Goal: Information Seeking & Learning: Learn about a topic

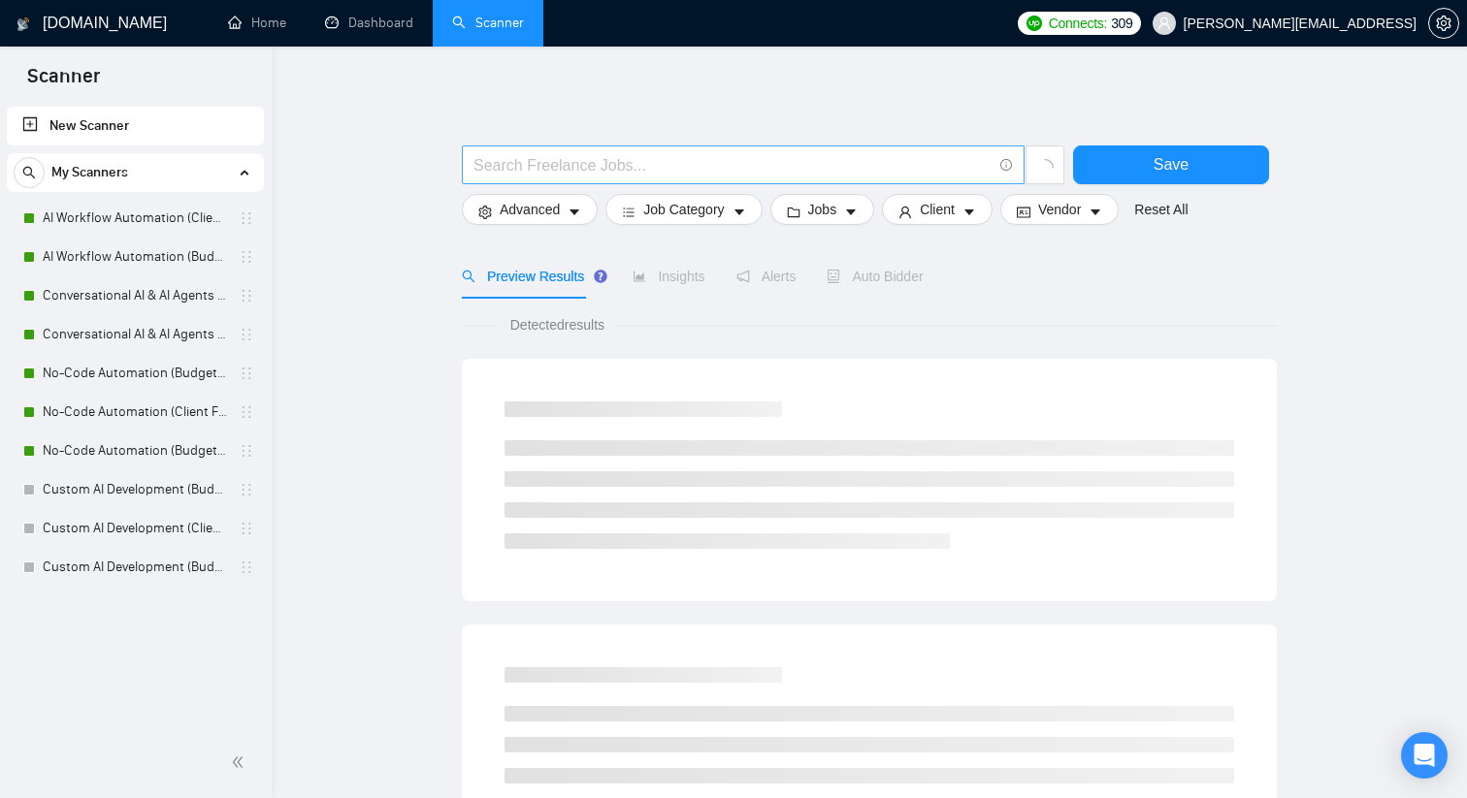
click at [542, 170] on input "text" at bounding box center [732, 165] width 518 height 24
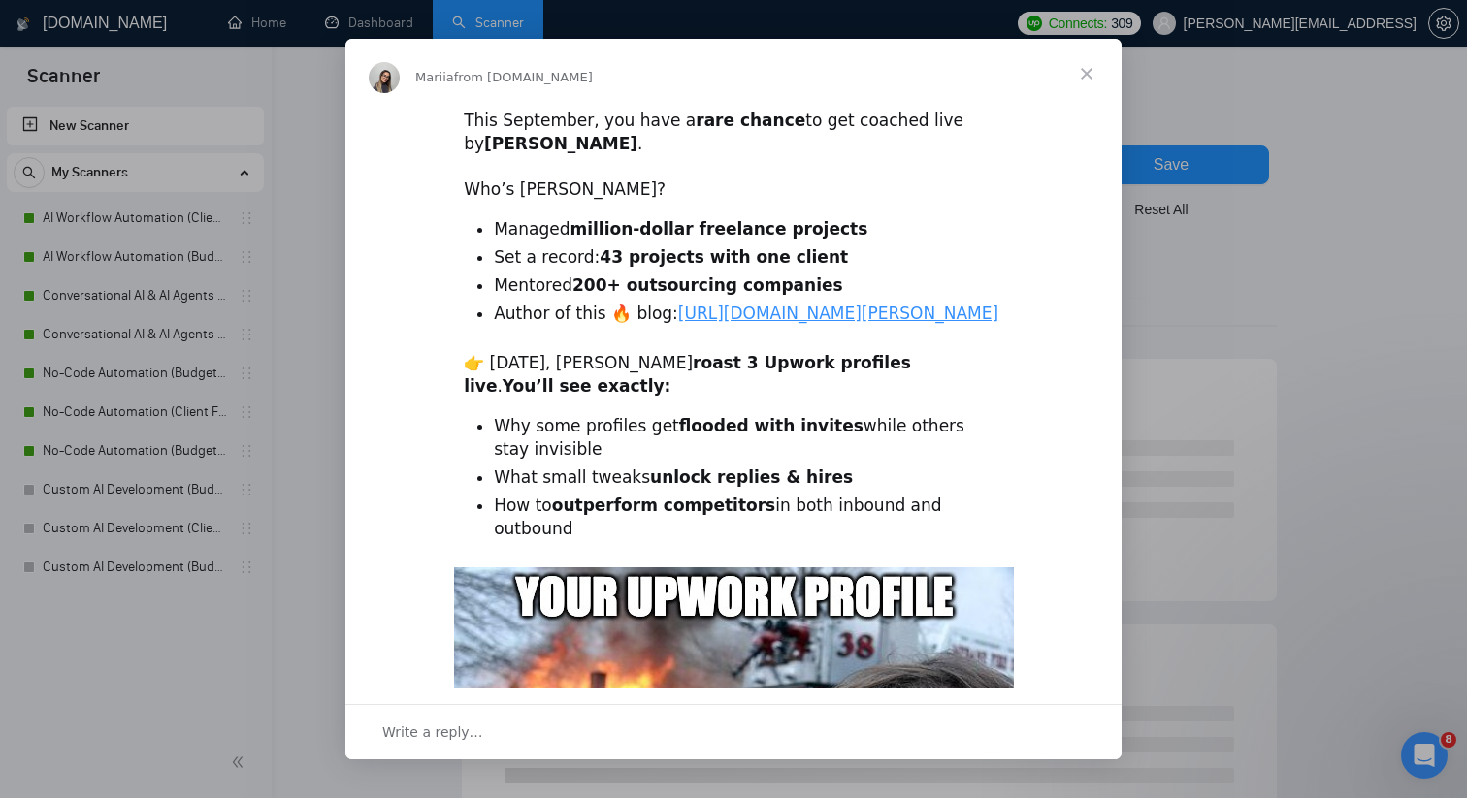
click at [1091, 73] on span "Close" at bounding box center [1087, 74] width 70 height 70
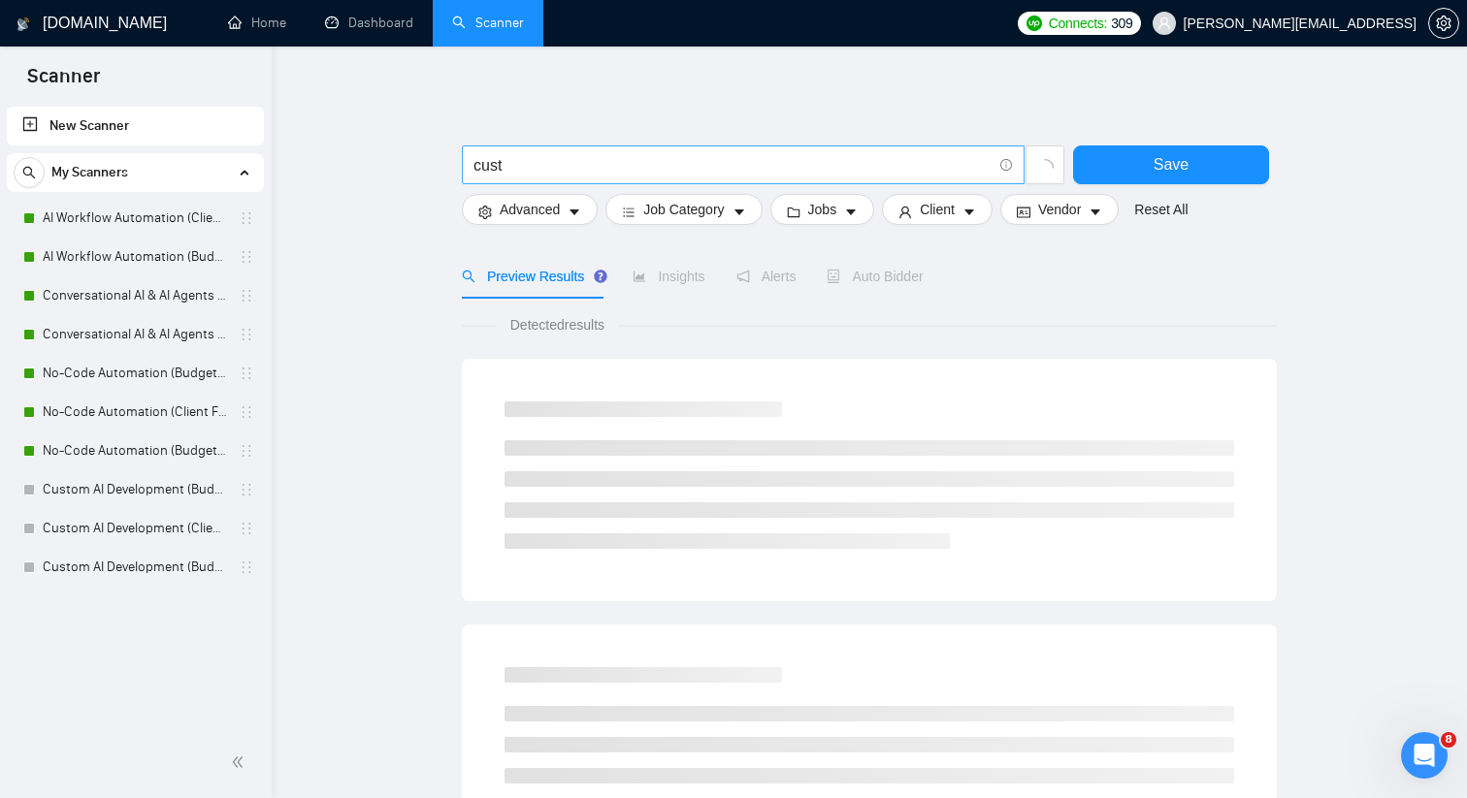
click at [635, 167] on input "cust" at bounding box center [732, 165] width 518 height 24
click at [475, 167] on input "custom crm"" at bounding box center [732, 165] width 518 height 24
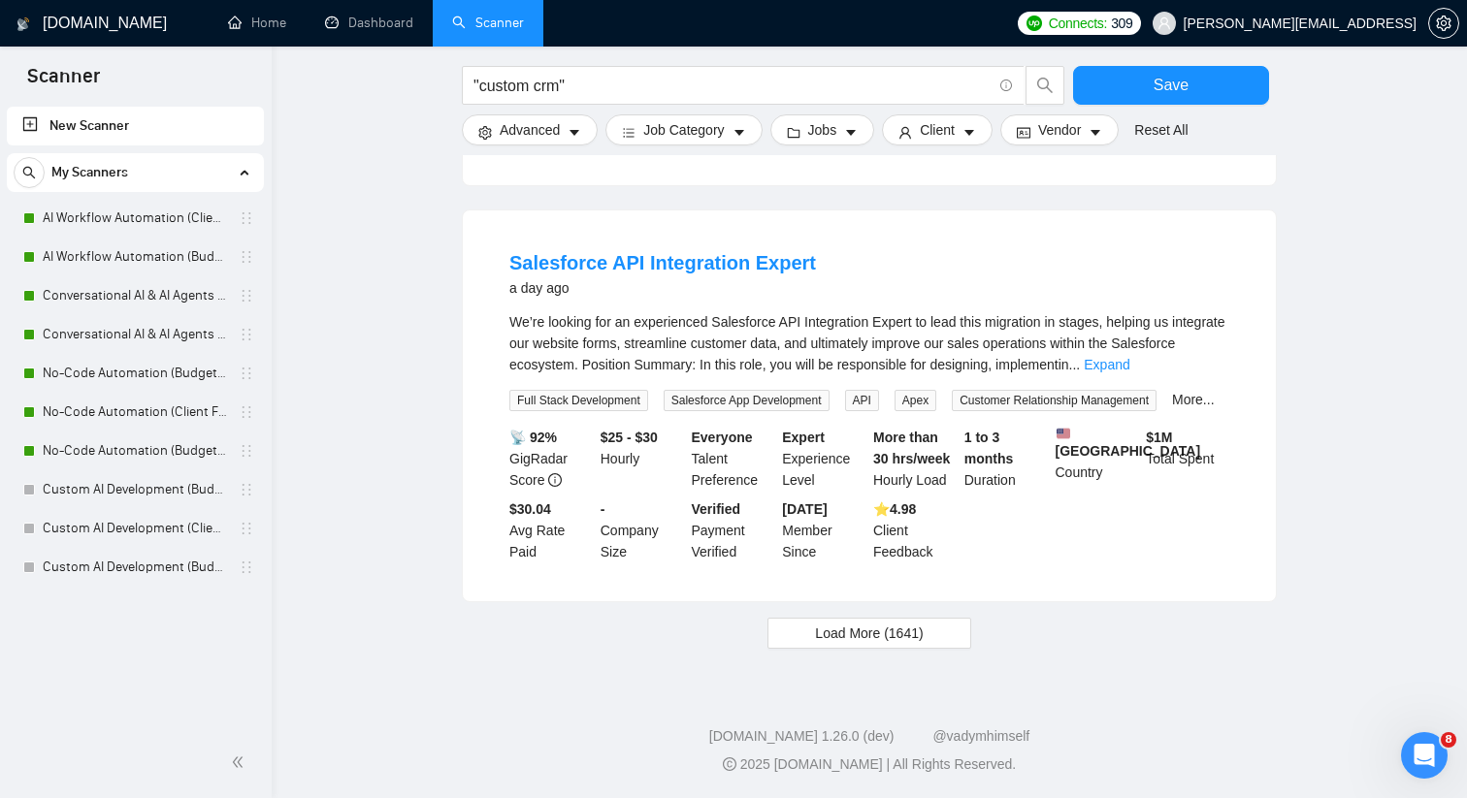
scroll to position [1881, 0]
click at [800, 618] on button "Load More (1641)" at bounding box center [868, 633] width 203 height 31
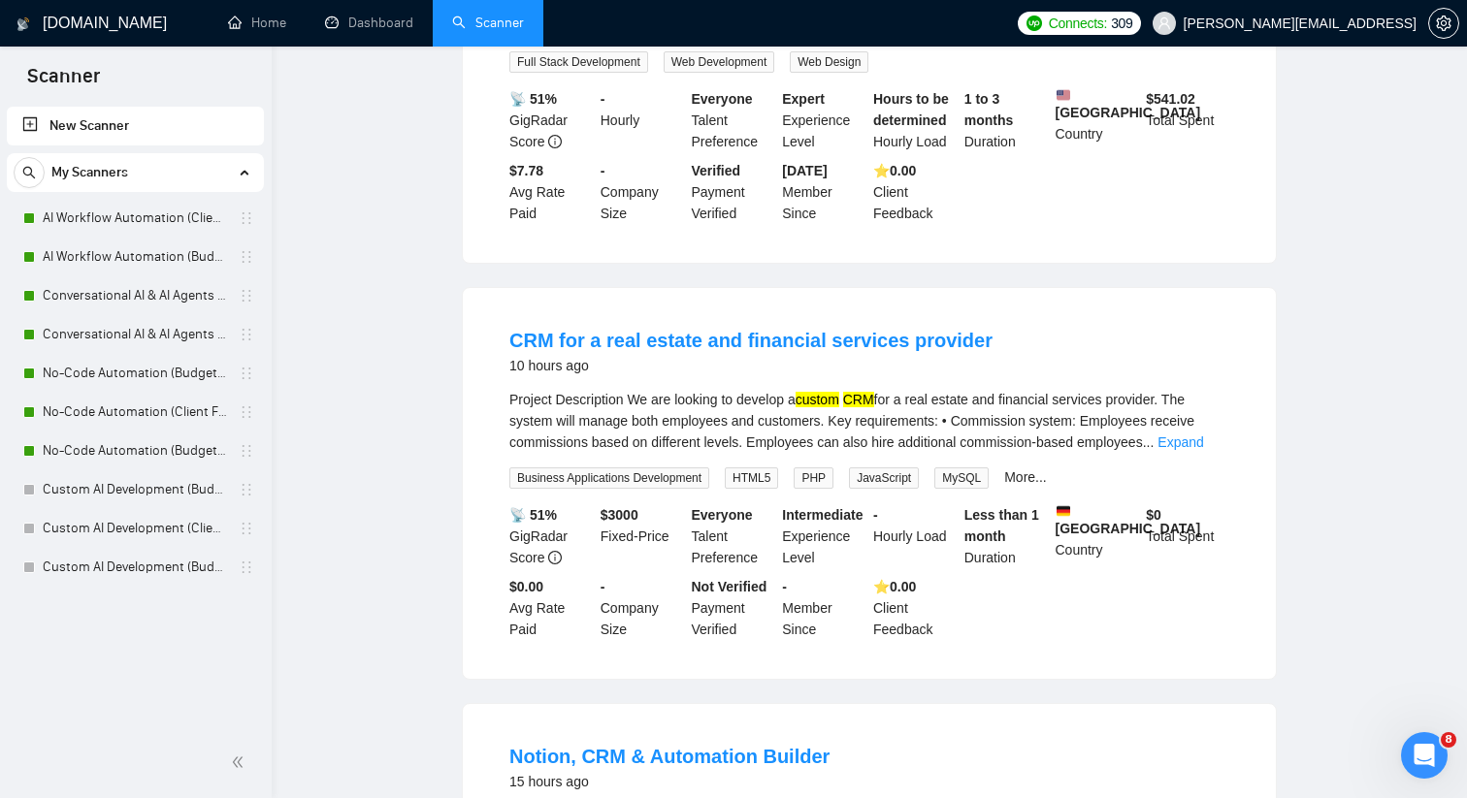
scroll to position [0, 0]
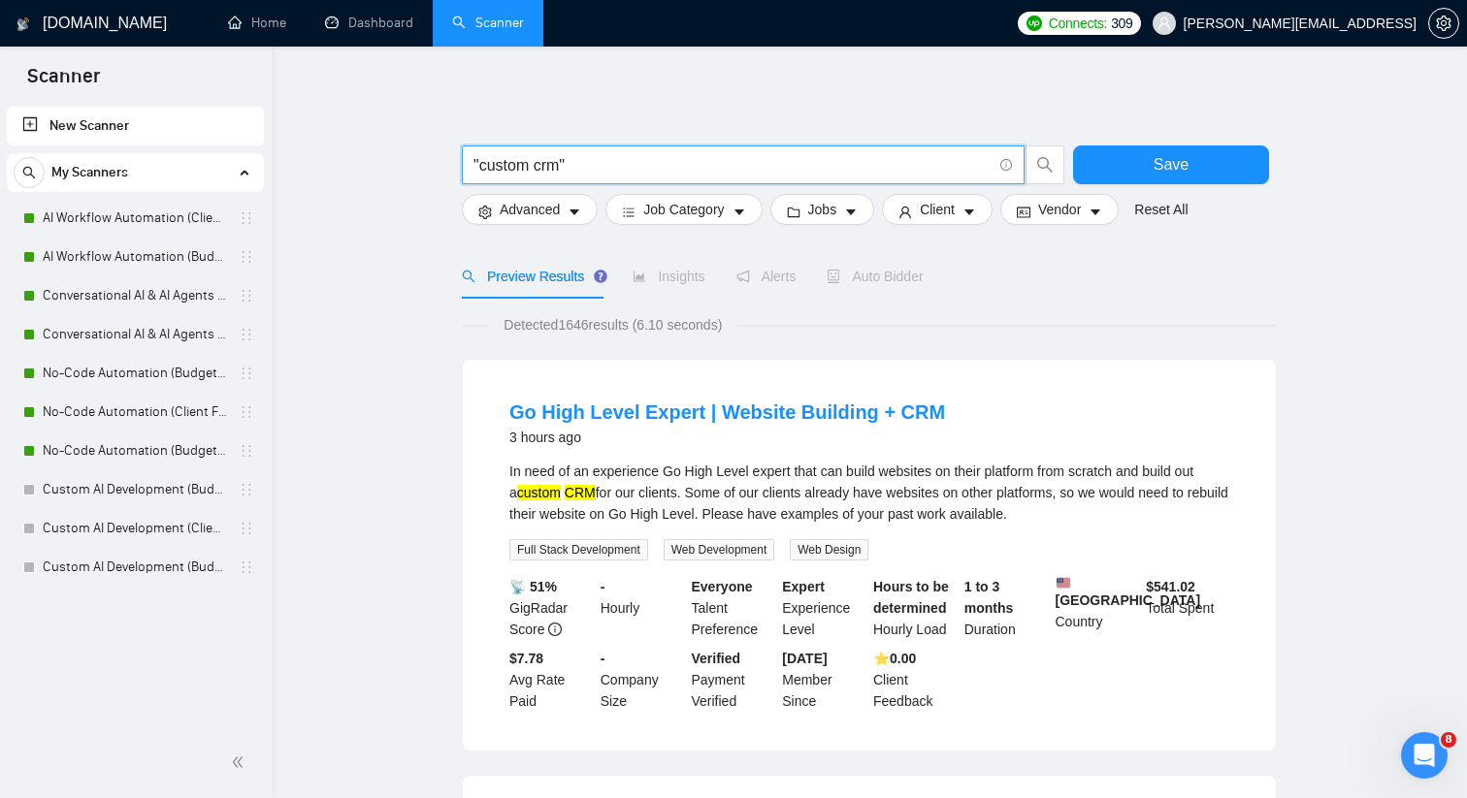
drag, startPoint x: 592, startPoint y: 164, endPoint x: 436, endPoint y: 164, distance: 156.2
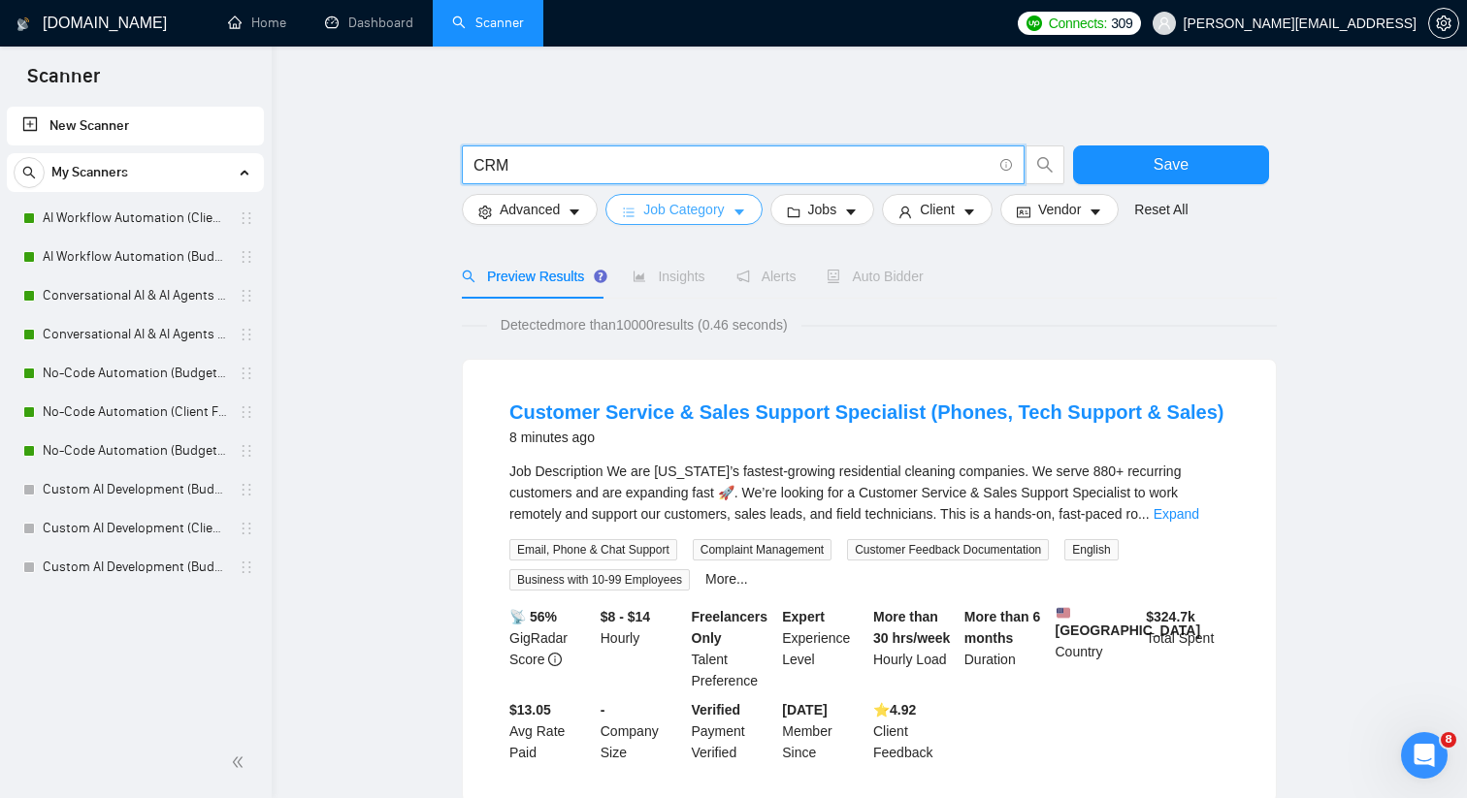
click at [621, 212] on button "Job Category" at bounding box center [683, 209] width 156 height 31
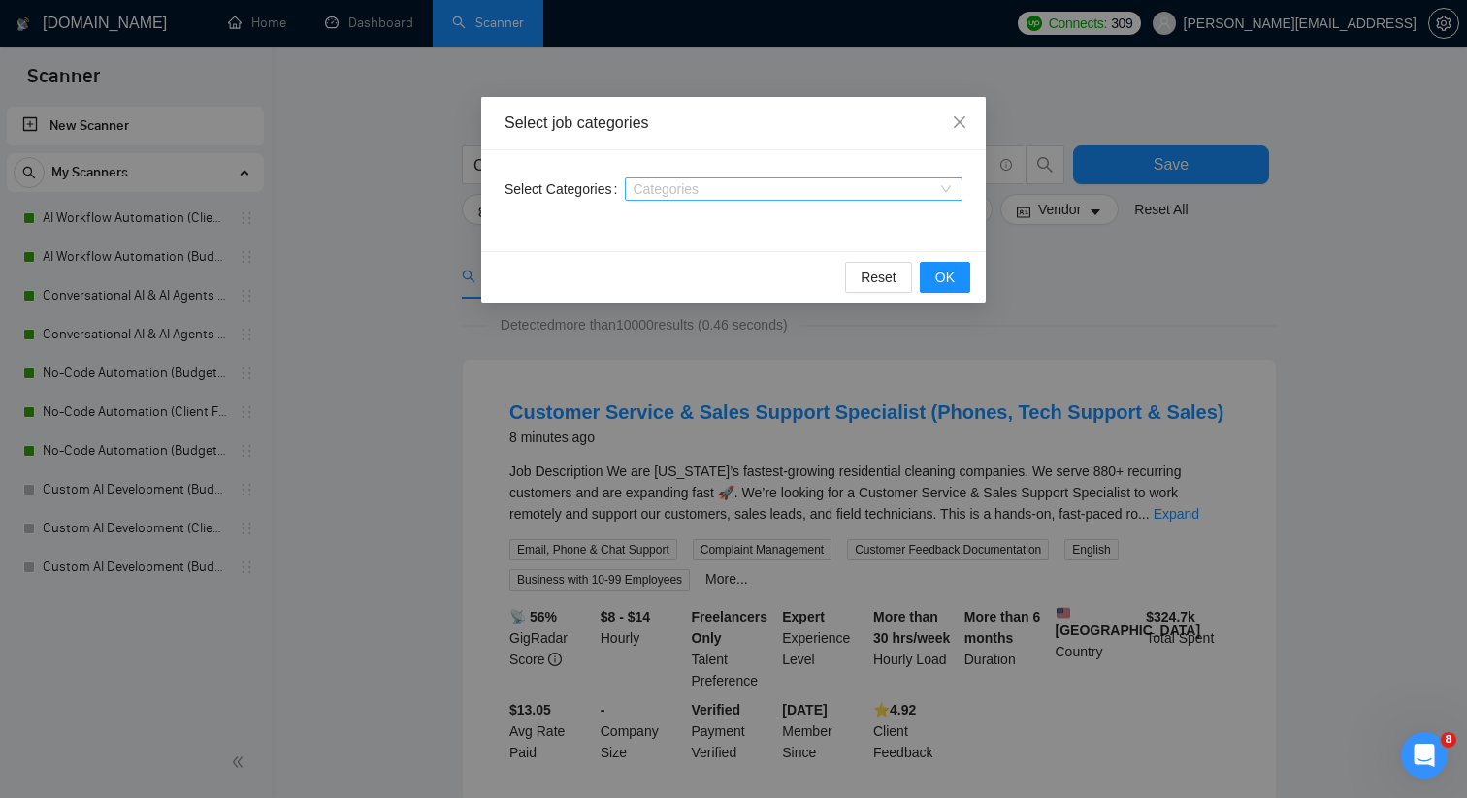
click at [679, 191] on div at bounding box center [784, 189] width 309 height 16
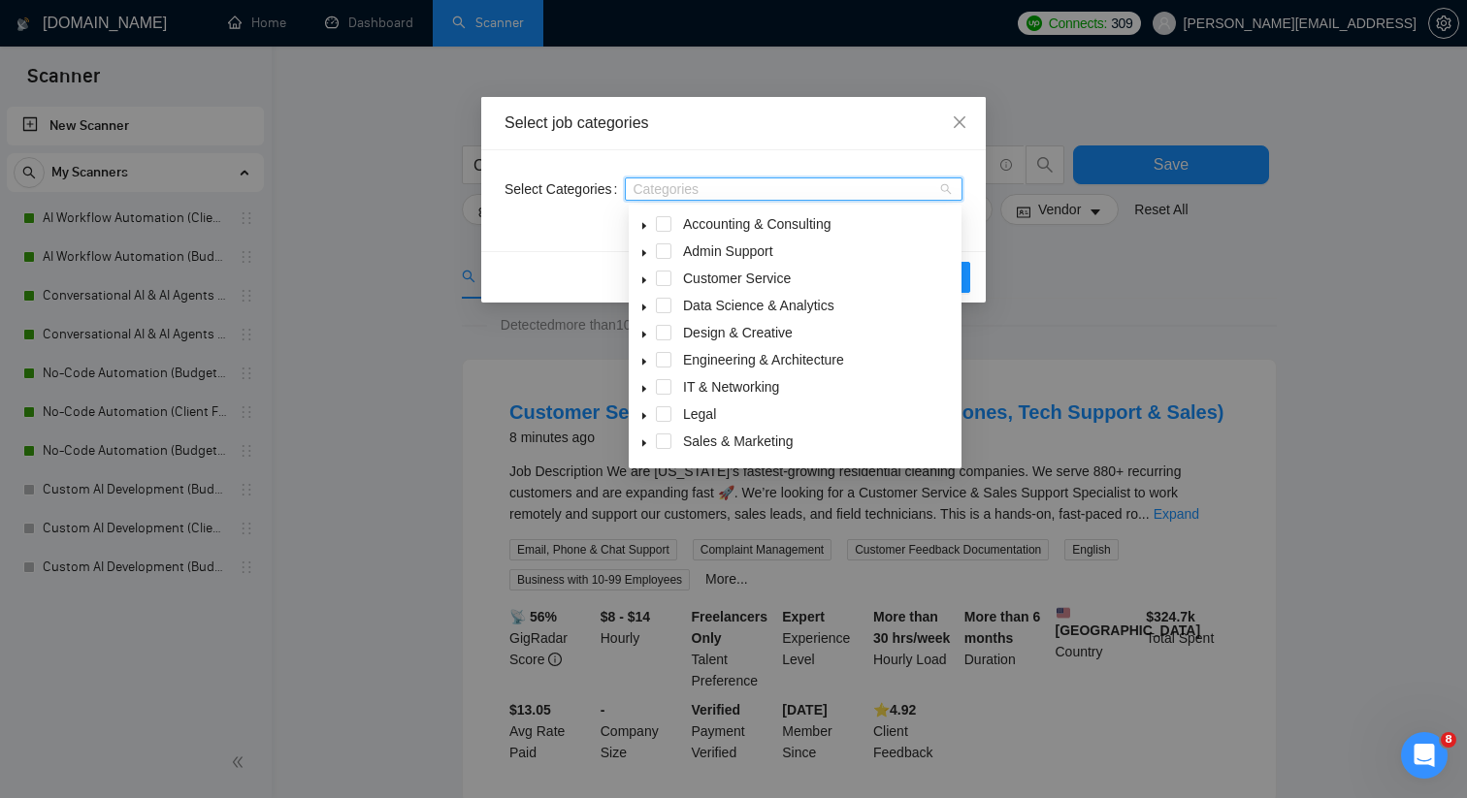
scroll to position [78, 0]
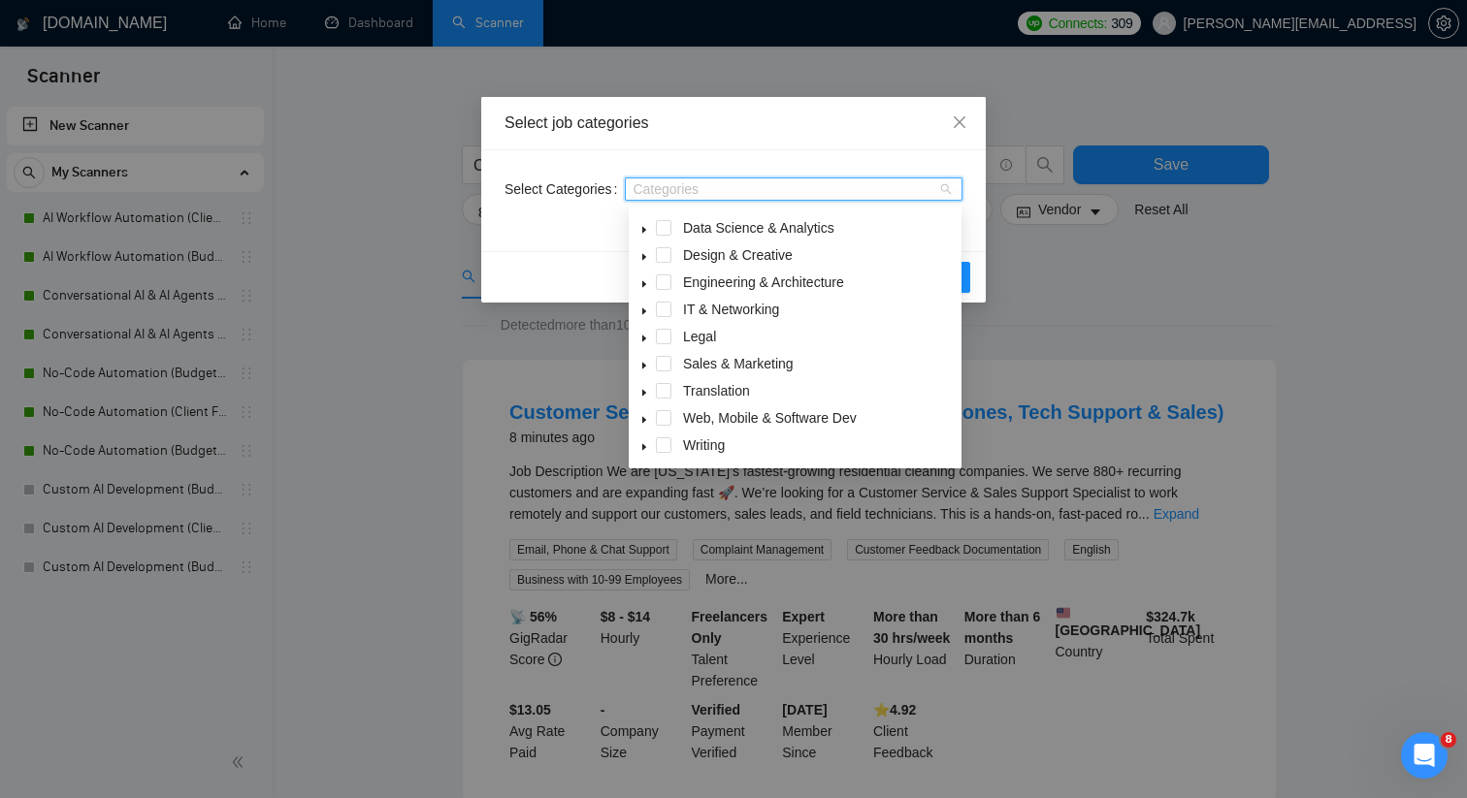
click at [671, 416] on div "Web, Mobile & Software Dev" at bounding box center [795, 419] width 325 height 27
click at [661, 419] on span at bounding box center [664, 418] width 16 height 16
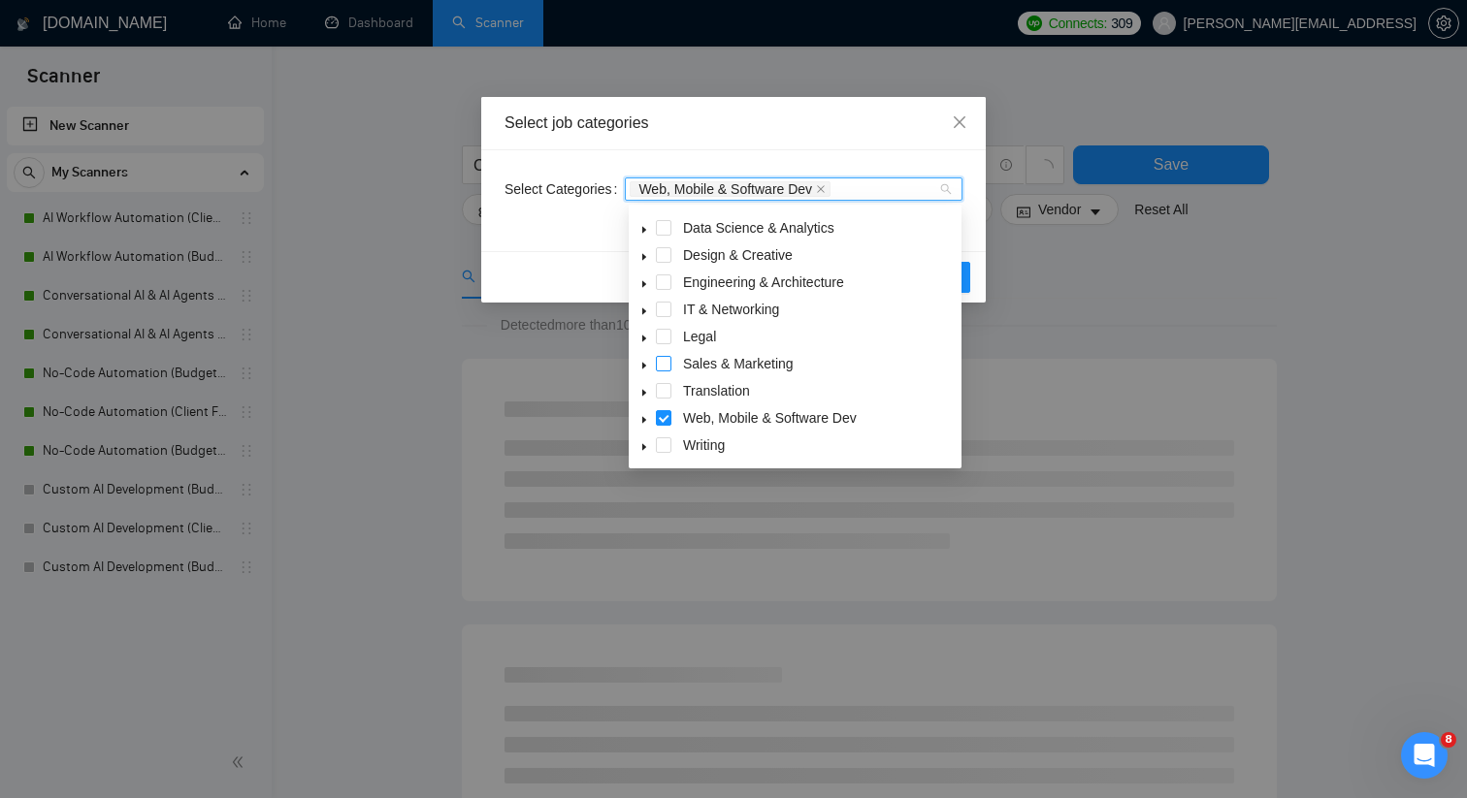
click at [666, 358] on span at bounding box center [664, 364] width 16 height 16
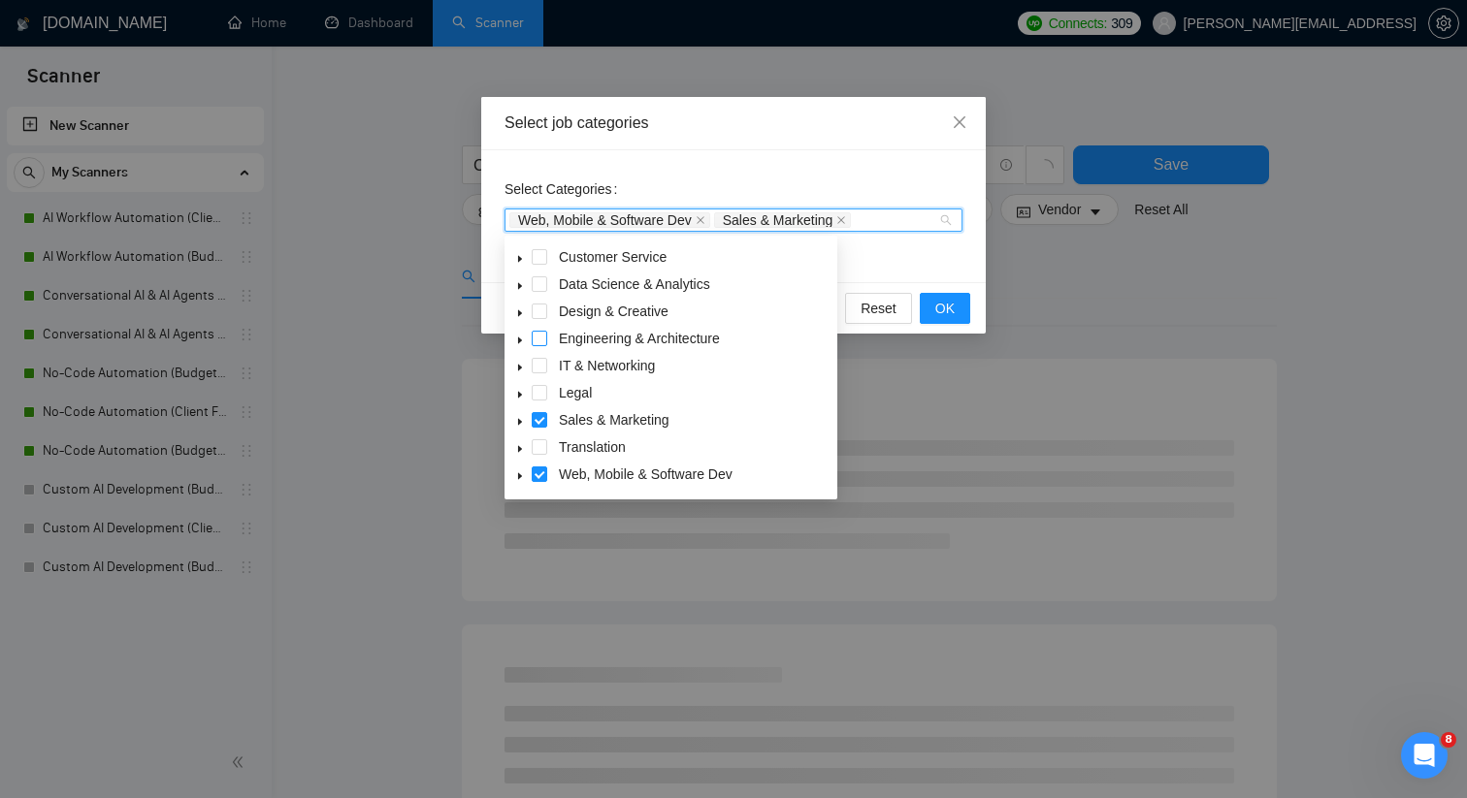
scroll to position [18, 0]
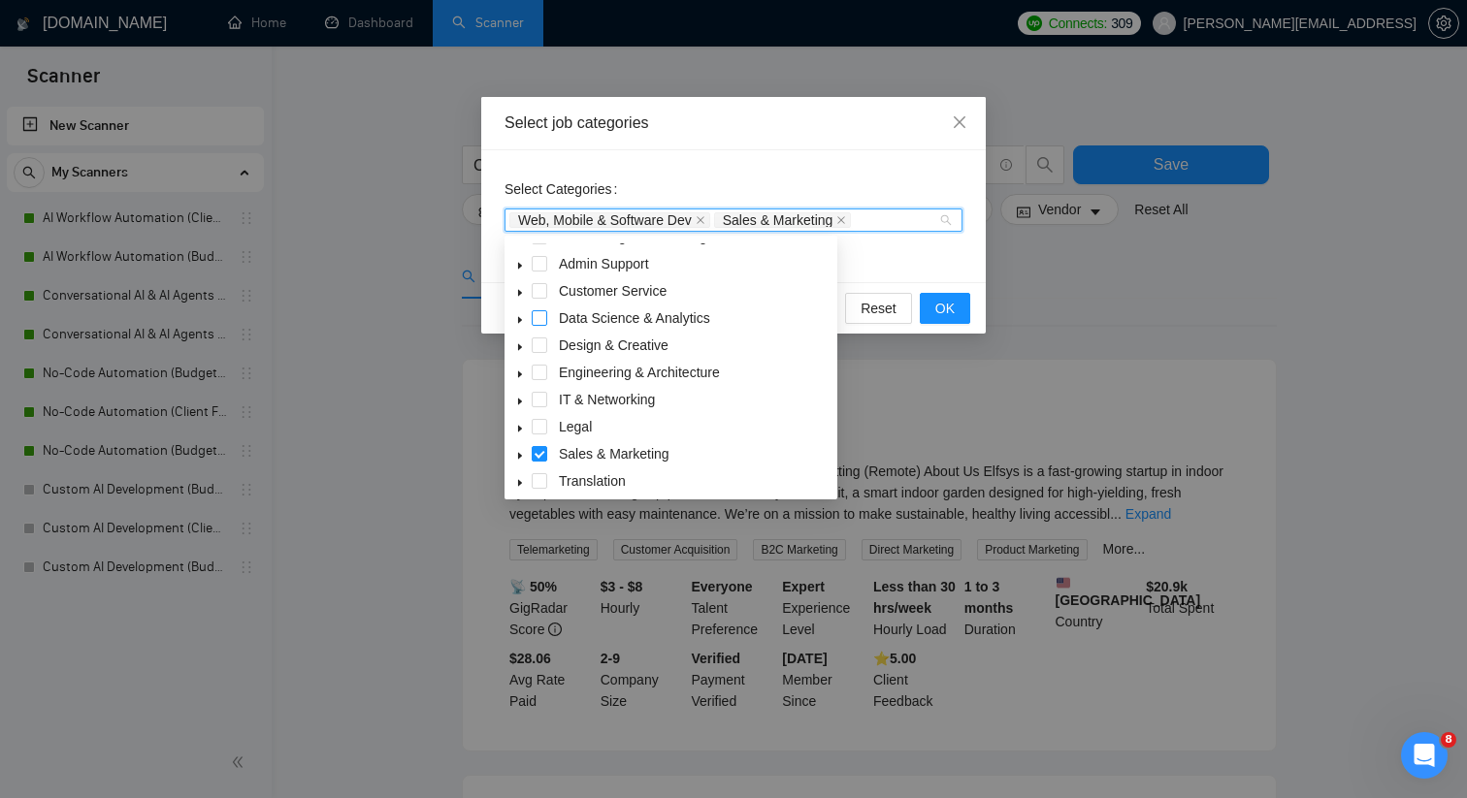
click at [540, 318] on span at bounding box center [540, 318] width 16 height 16
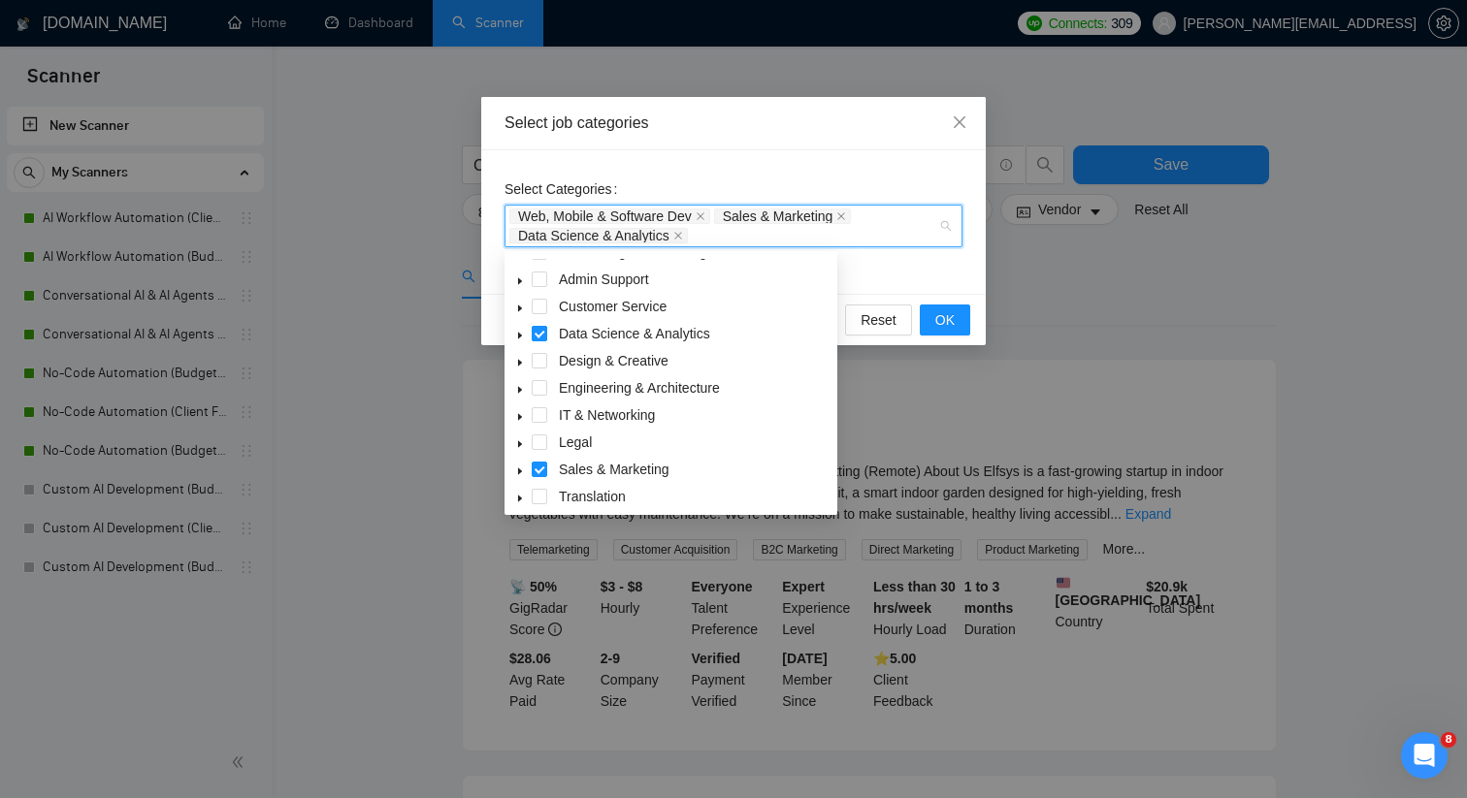
scroll to position [0, 0]
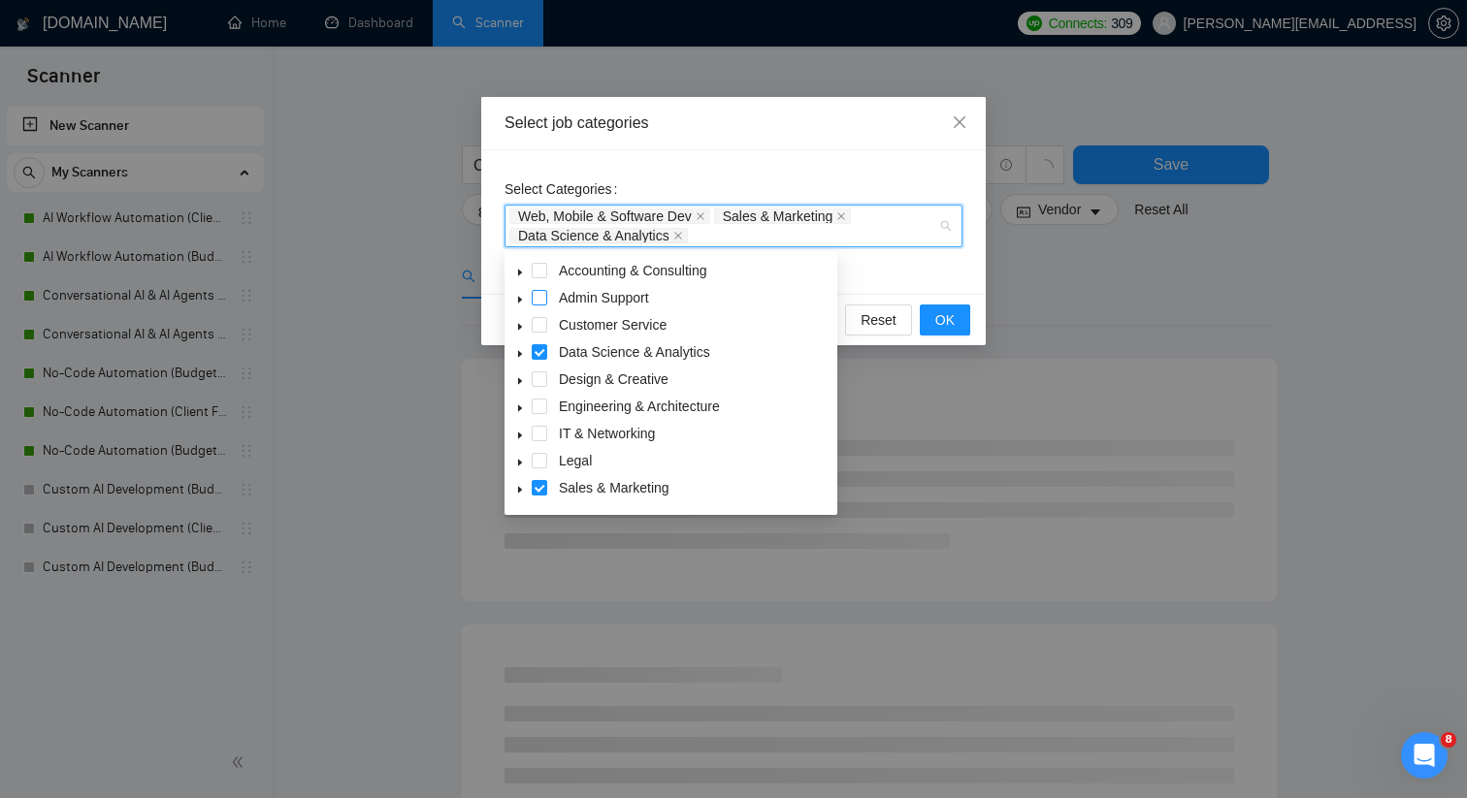
click at [539, 299] on span at bounding box center [540, 298] width 16 height 16
click at [912, 276] on div "Select Categories Web, Mobile & Software Dev, Sales & Marketing, Data Science &…" at bounding box center [733, 222] width 504 height 144
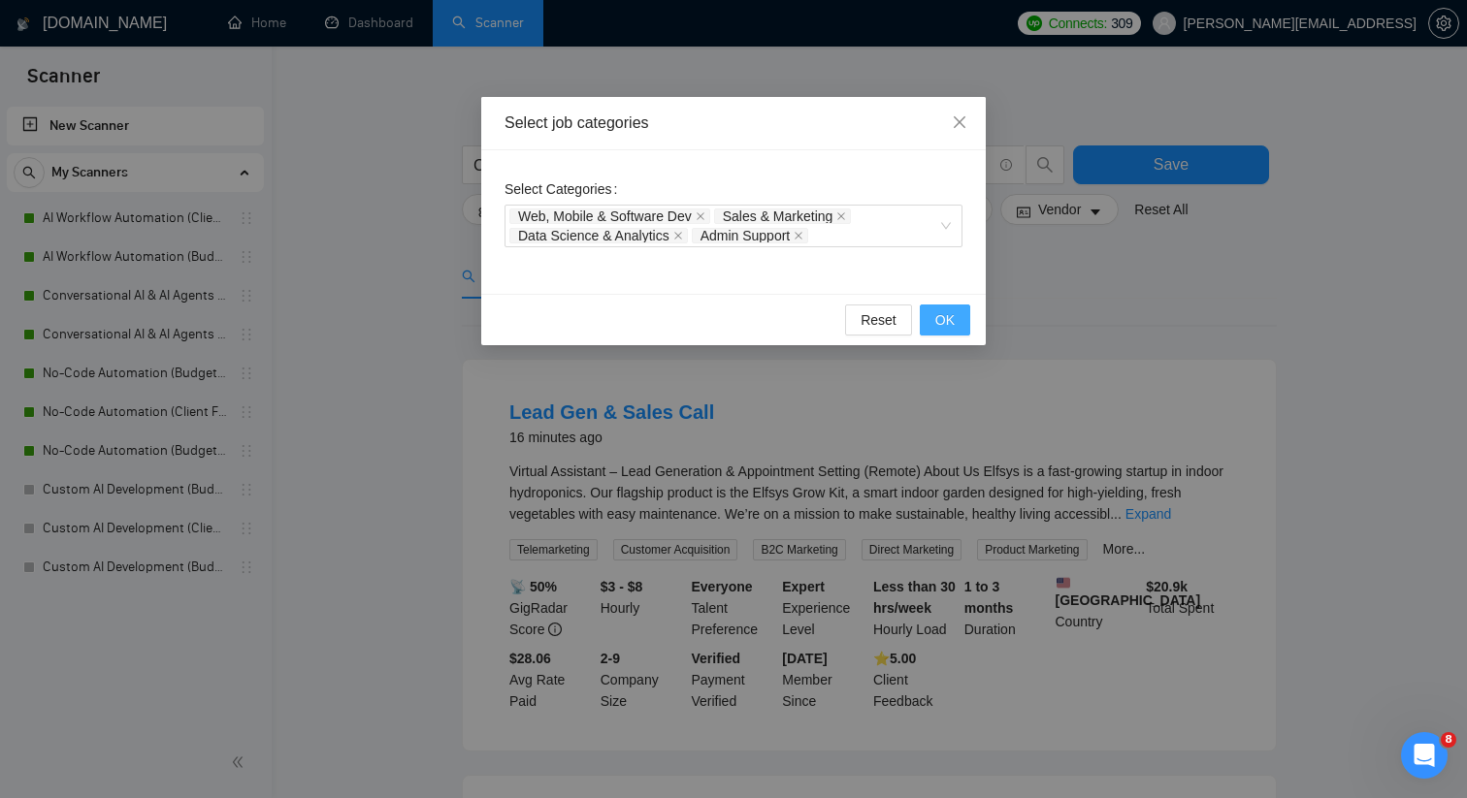
click at [934, 311] on button "OK" at bounding box center [945, 320] width 50 height 31
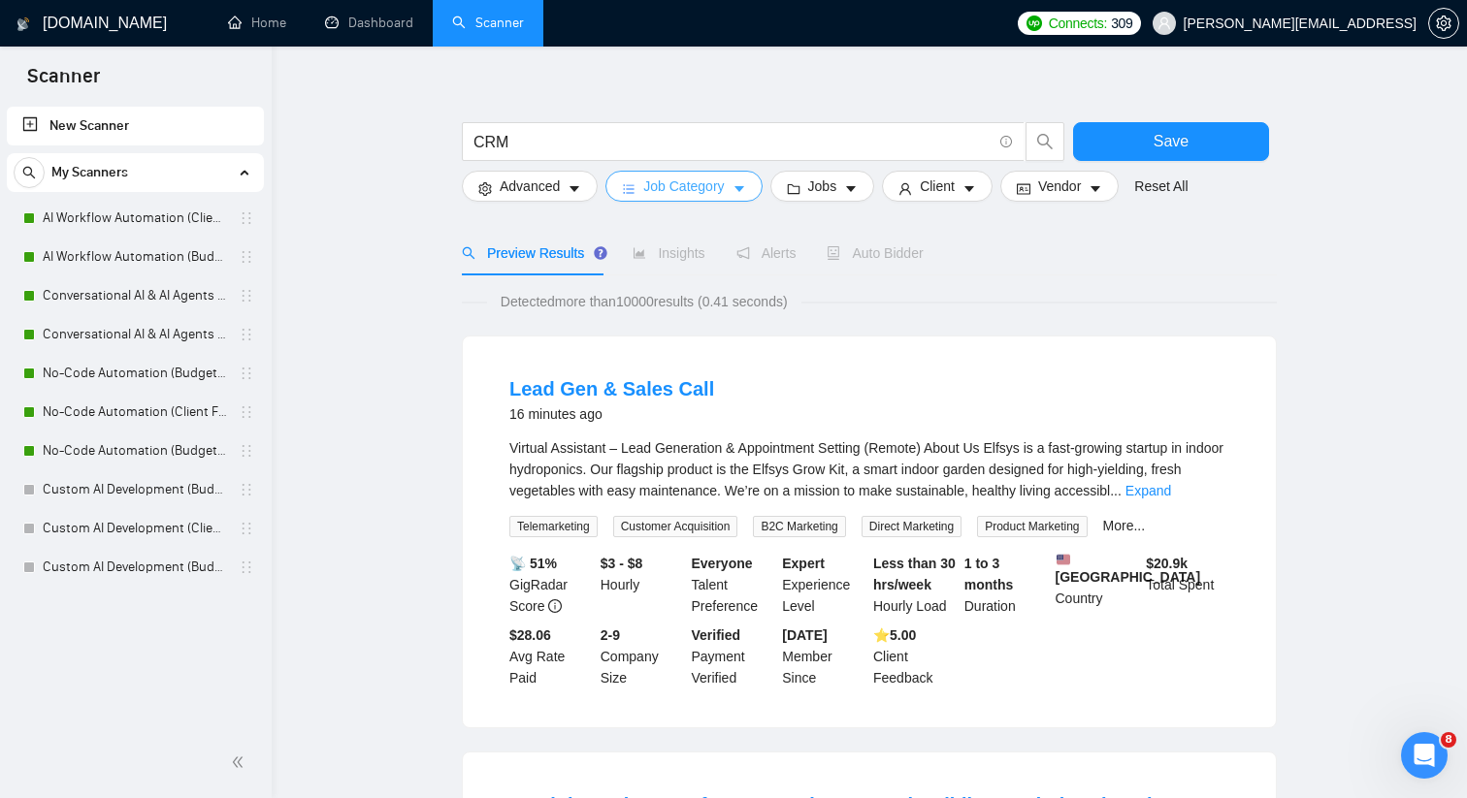
scroll to position [21, 0]
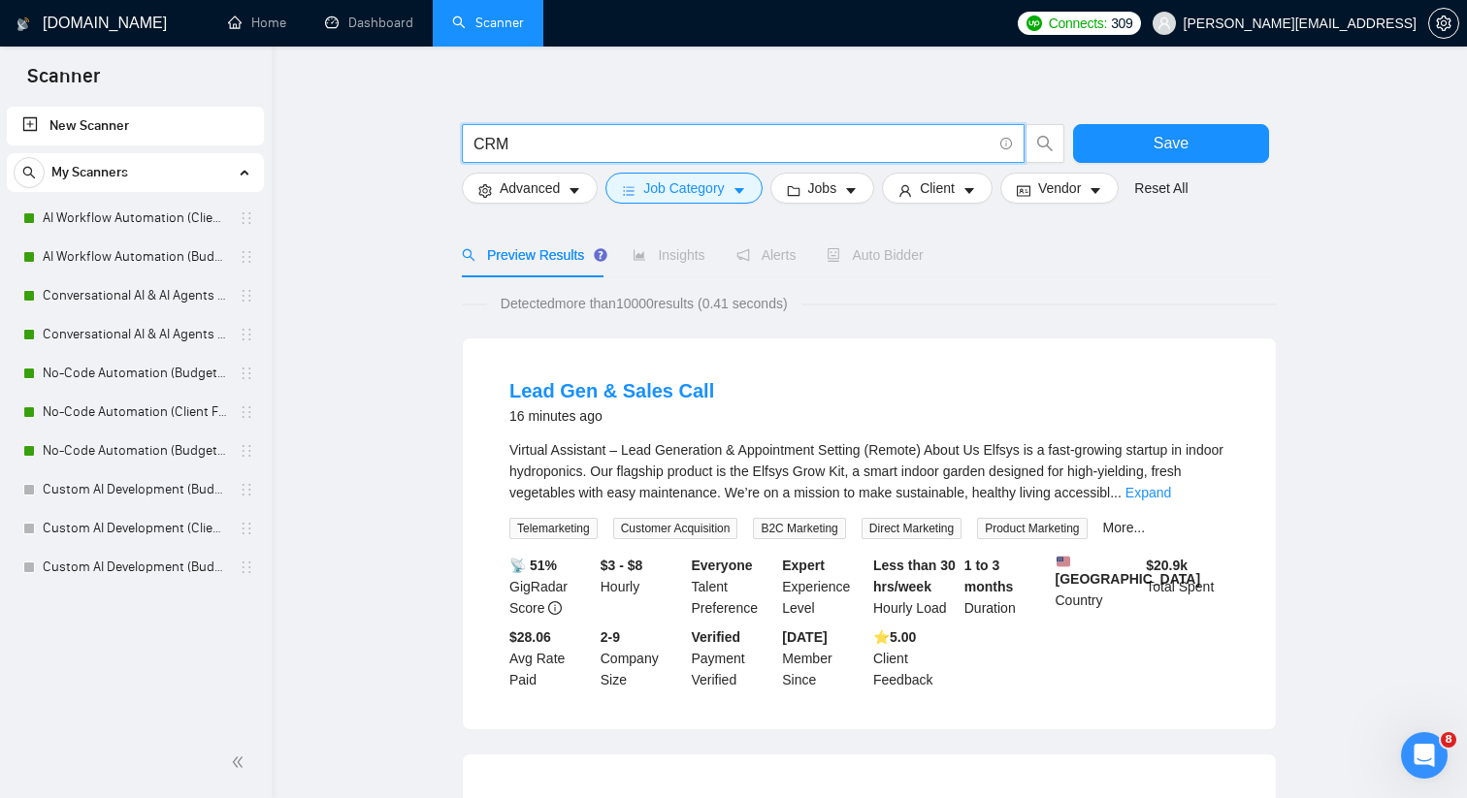
click at [560, 143] on input "CRM" at bounding box center [732, 144] width 518 height 24
click at [474, 146] on input "CRM" at bounding box center [732, 144] width 518 height 24
click at [530, 146] on input "(CRM" at bounding box center [732, 144] width 518 height 24
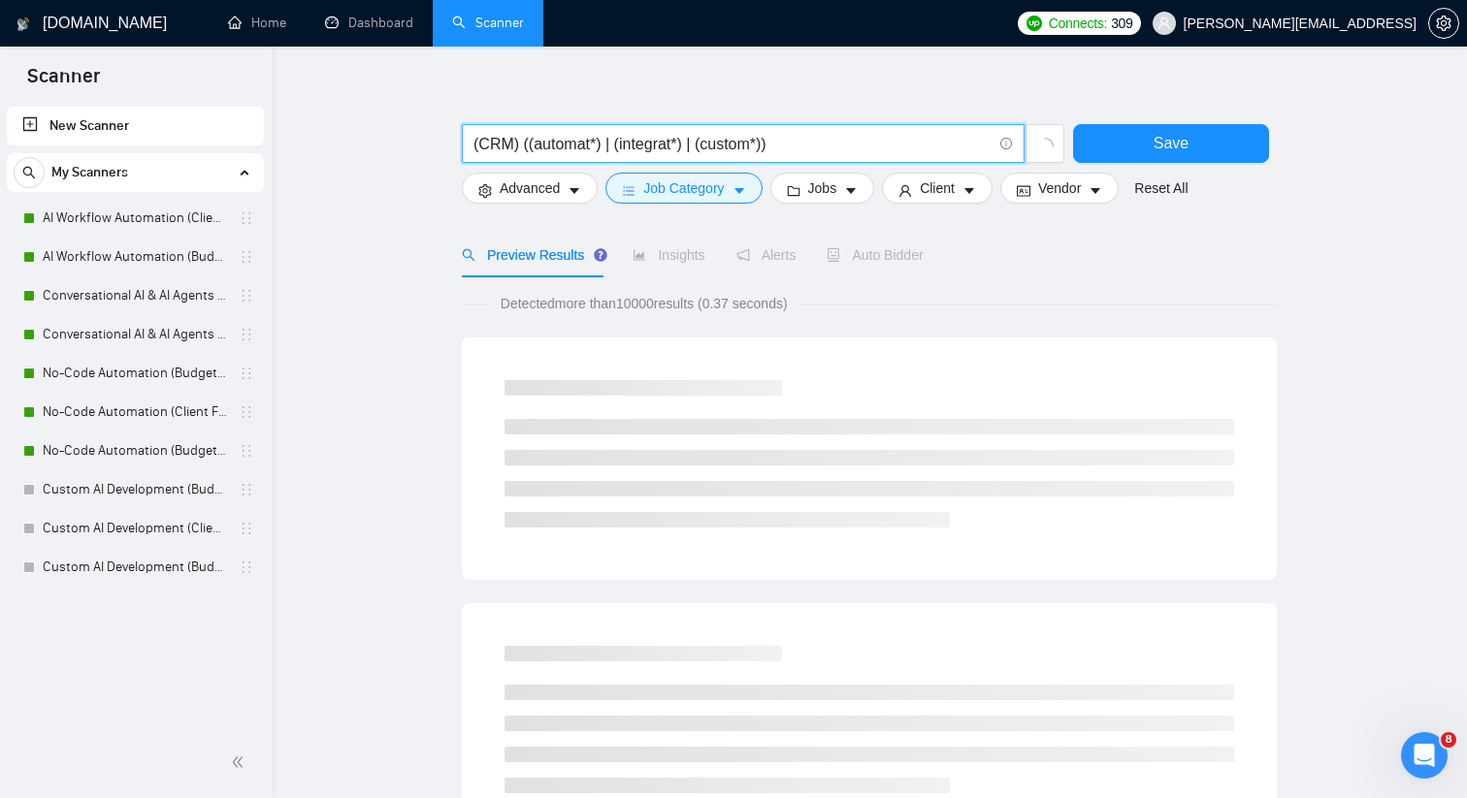
type input "(CRM) ((automat*) | (integrat*) | (custom*))"
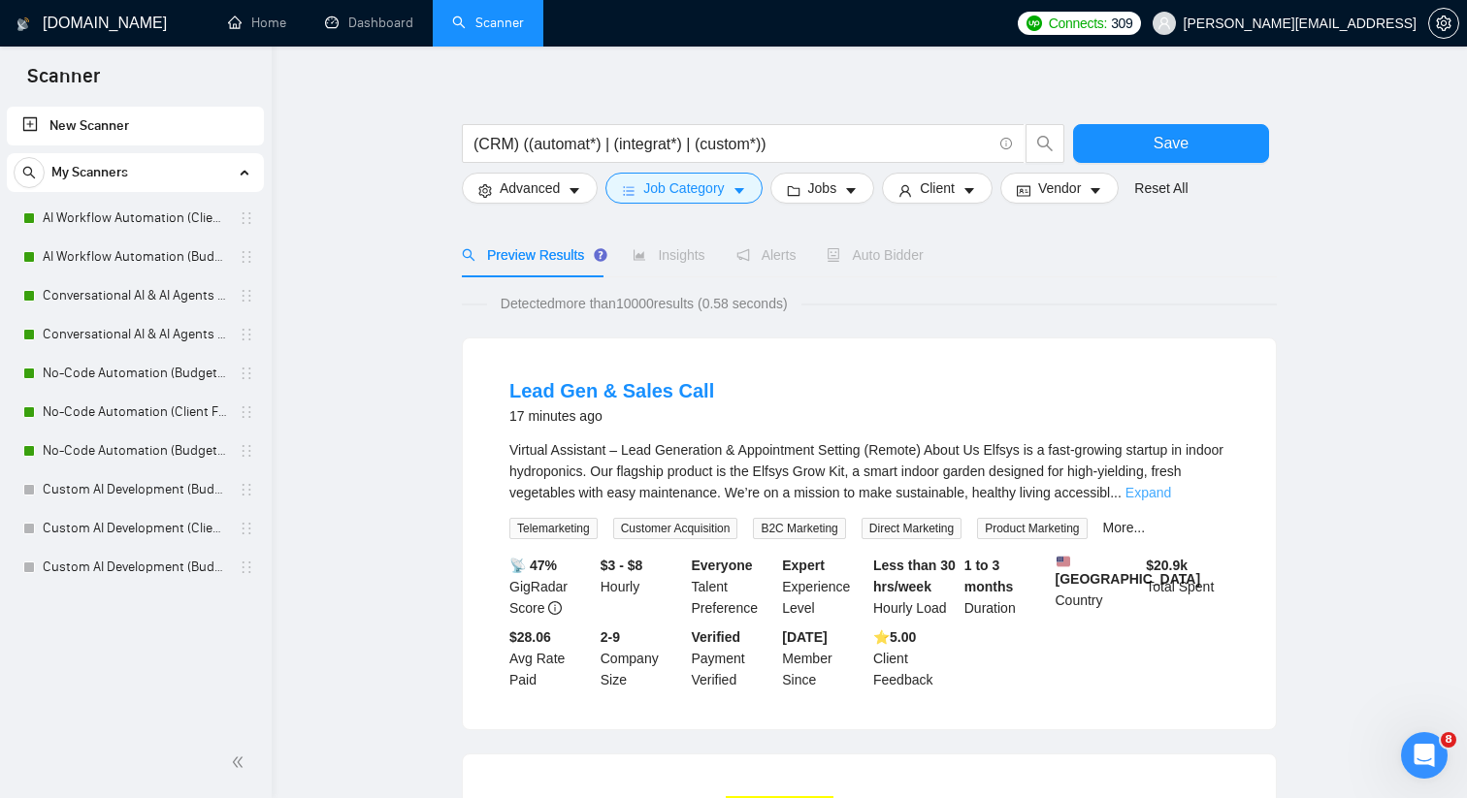
click at [1171, 496] on link "Expand" at bounding box center [1148, 493] width 46 height 16
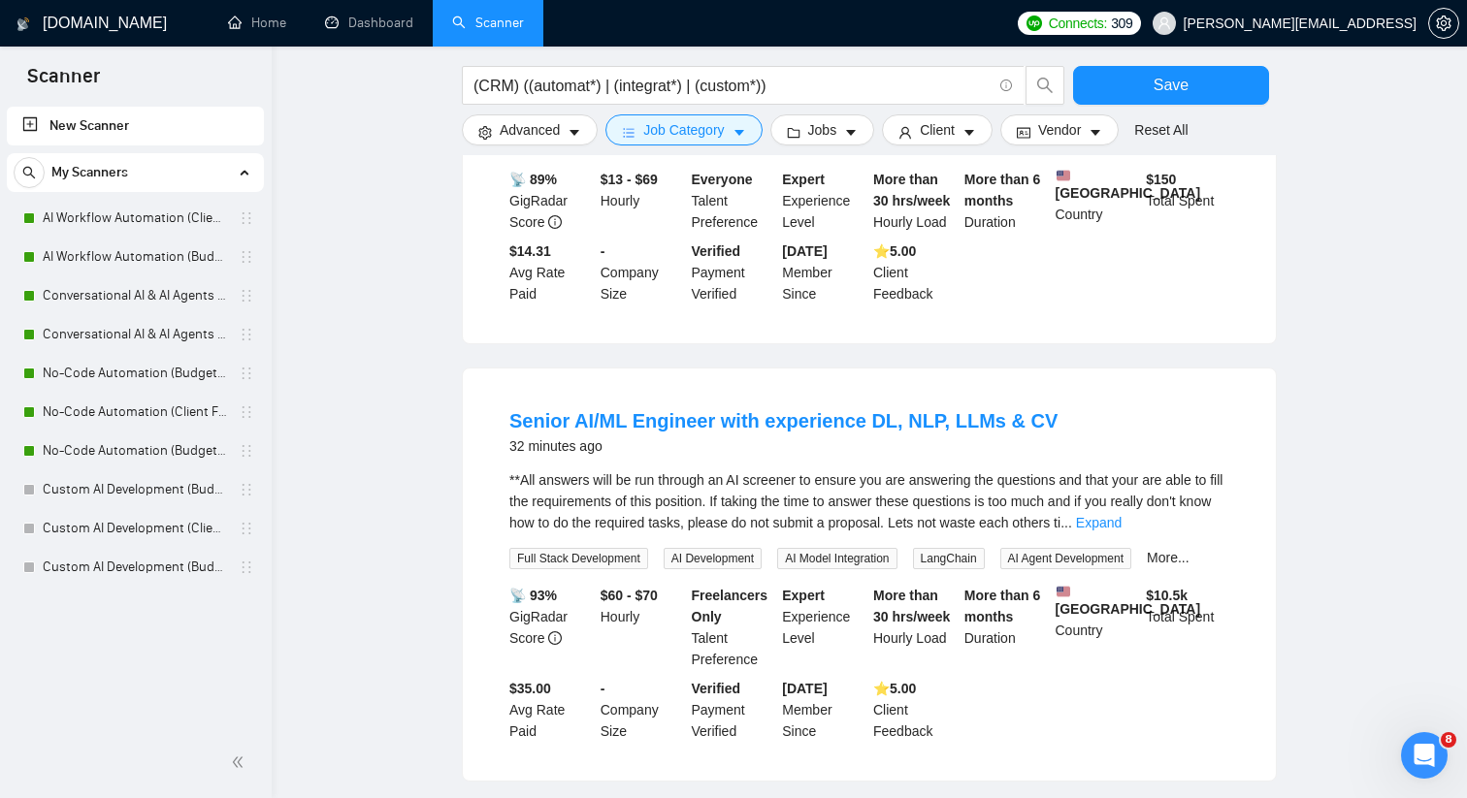
scroll to position [1520, 0]
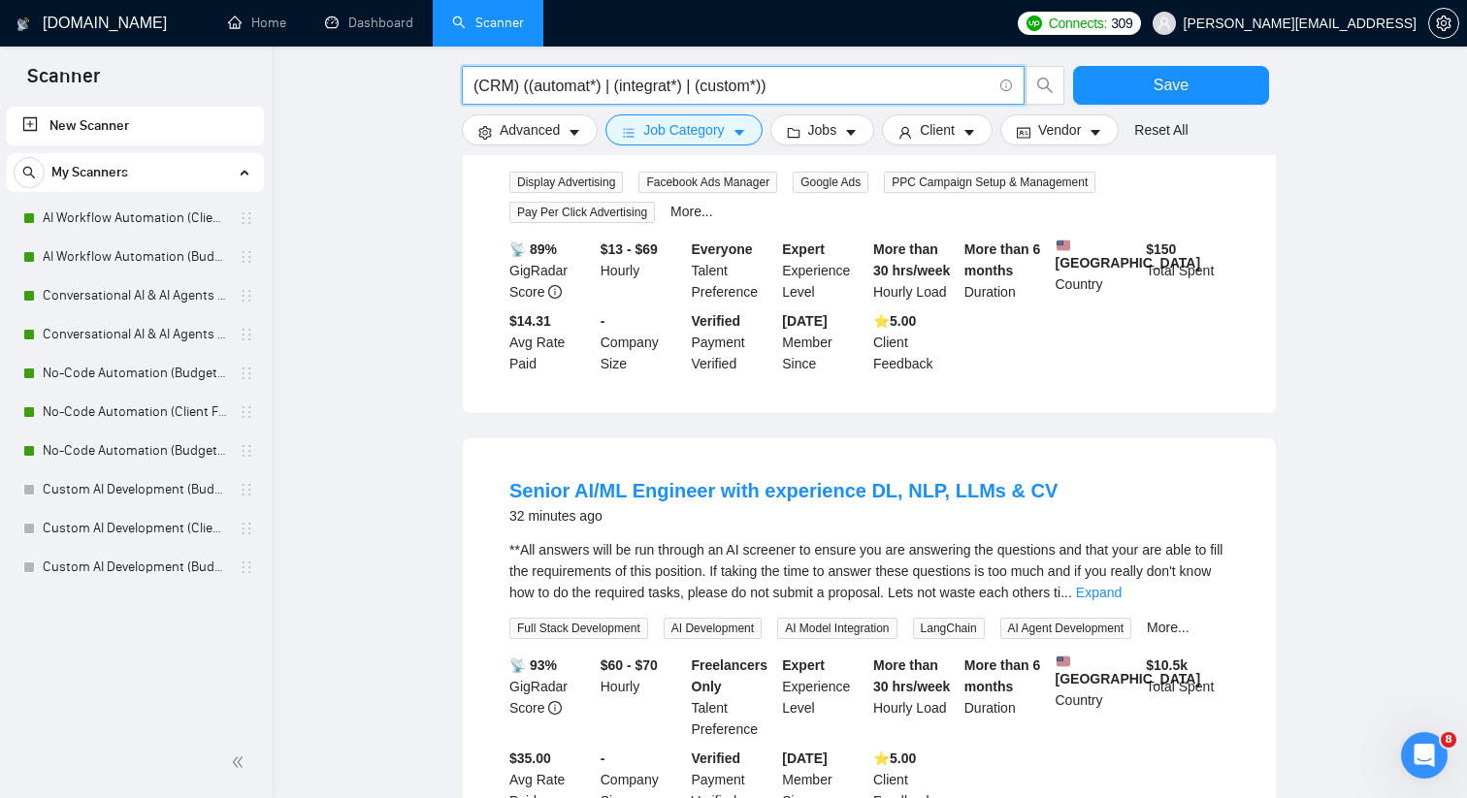
click at [481, 84] on input "(CRM) ((automat*) | (integrat*) | (custom*))" at bounding box center [732, 86] width 518 height 24
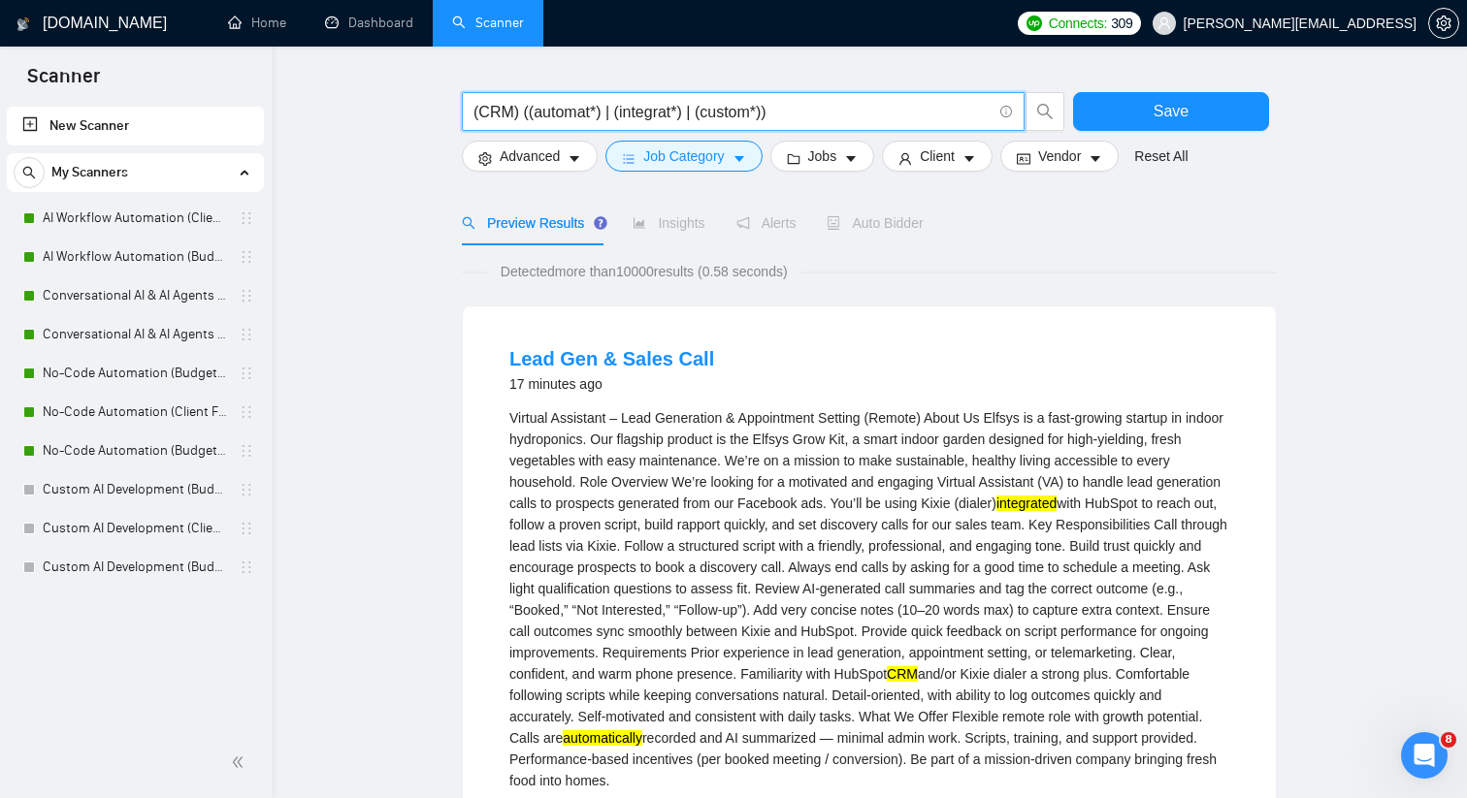
scroll to position [0, 0]
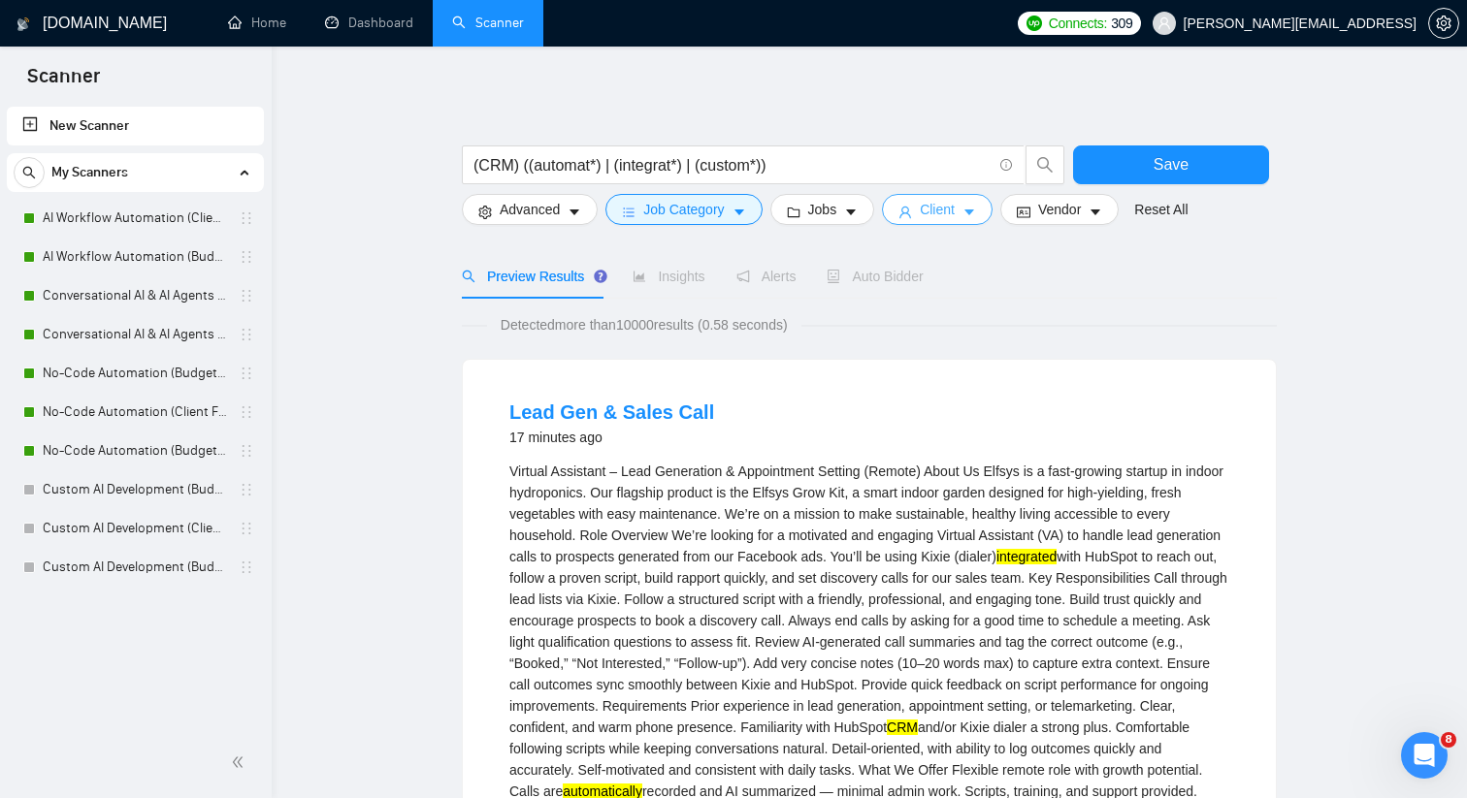
click at [933, 210] on span "Client" at bounding box center [937, 209] width 35 height 21
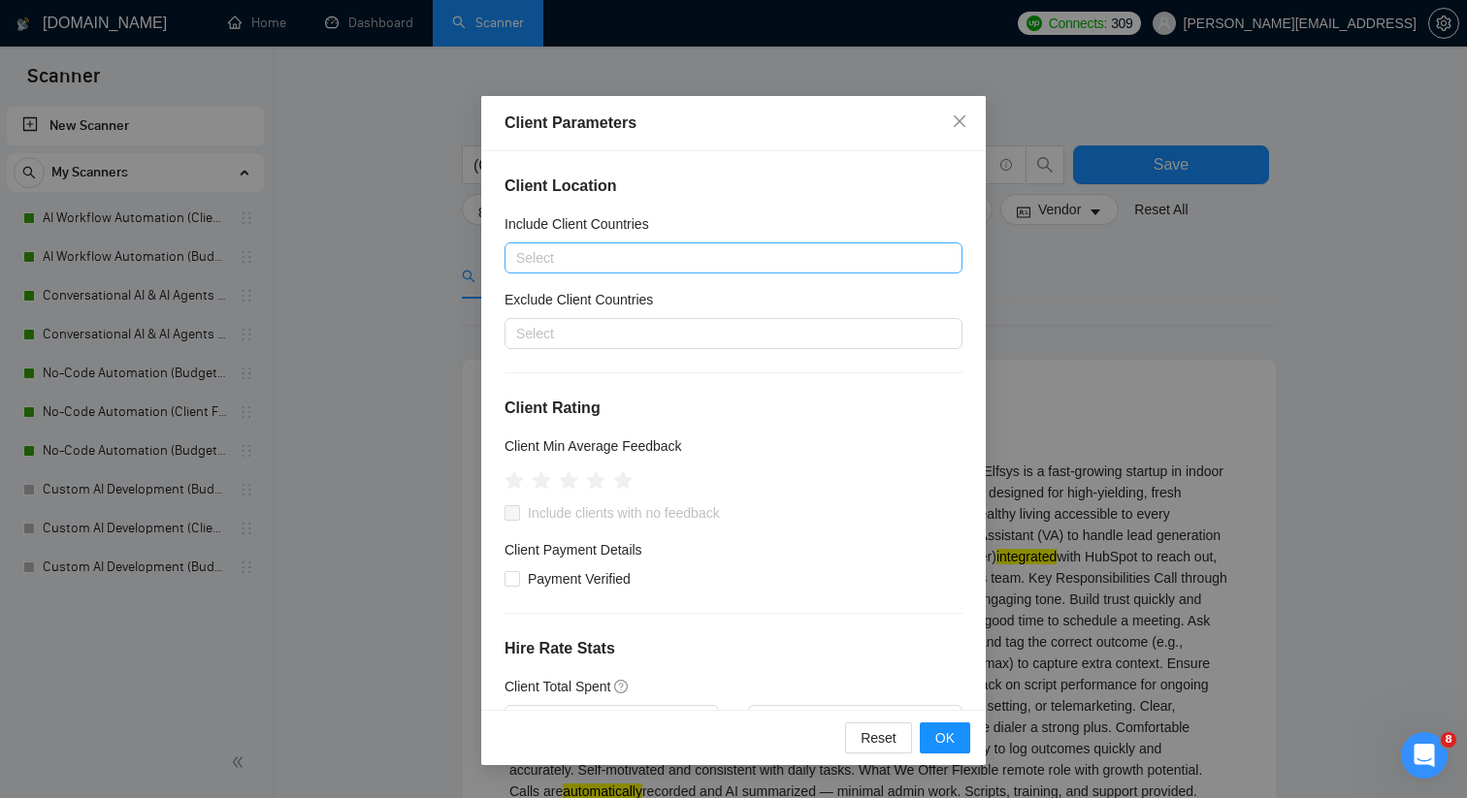
click at [779, 260] on div at bounding box center [723, 257] width 429 height 23
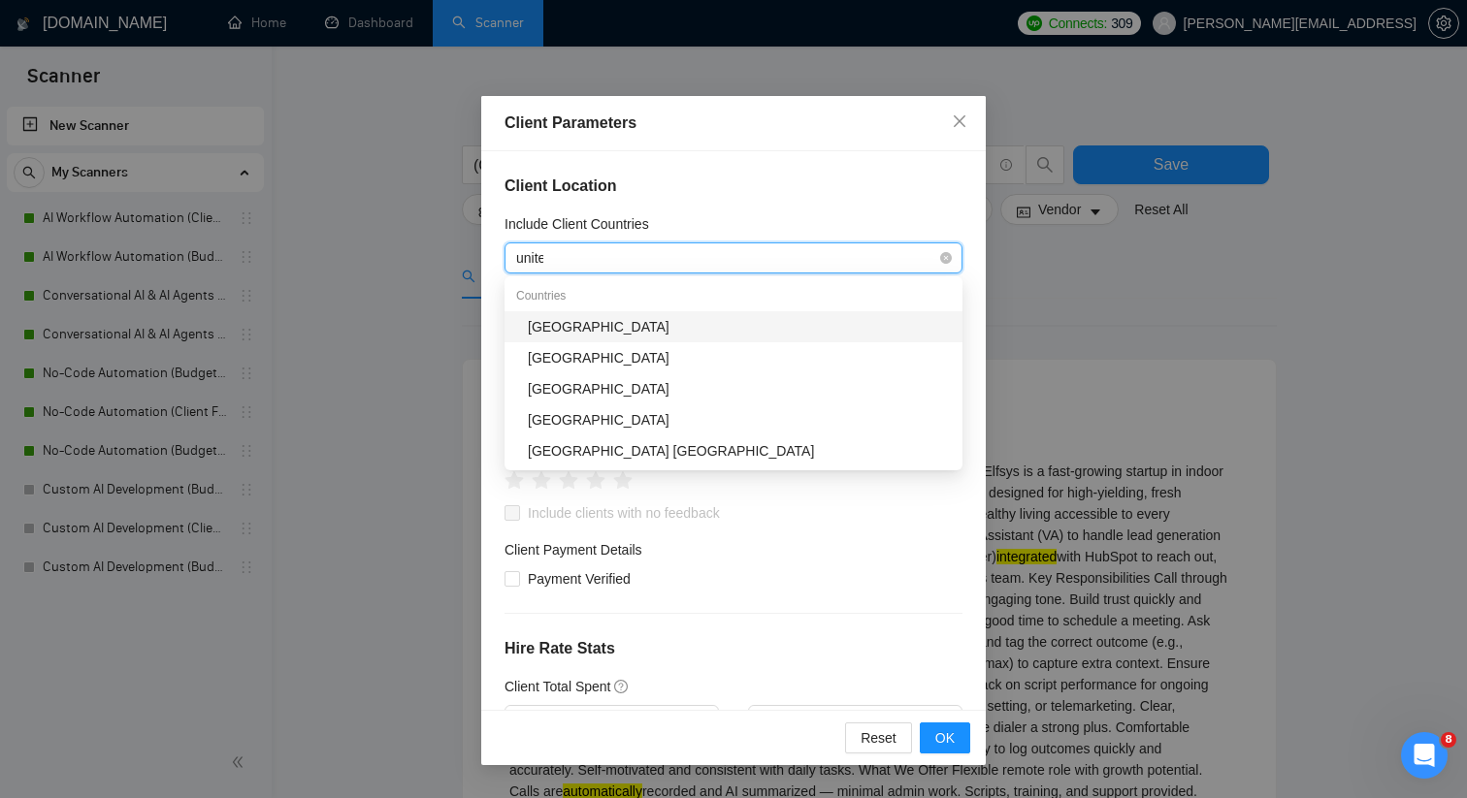
type input "united"
click at [758, 323] on div "[GEOGRAPHIC_DATA]" at bounding box center [739, 326] width 423 height 21
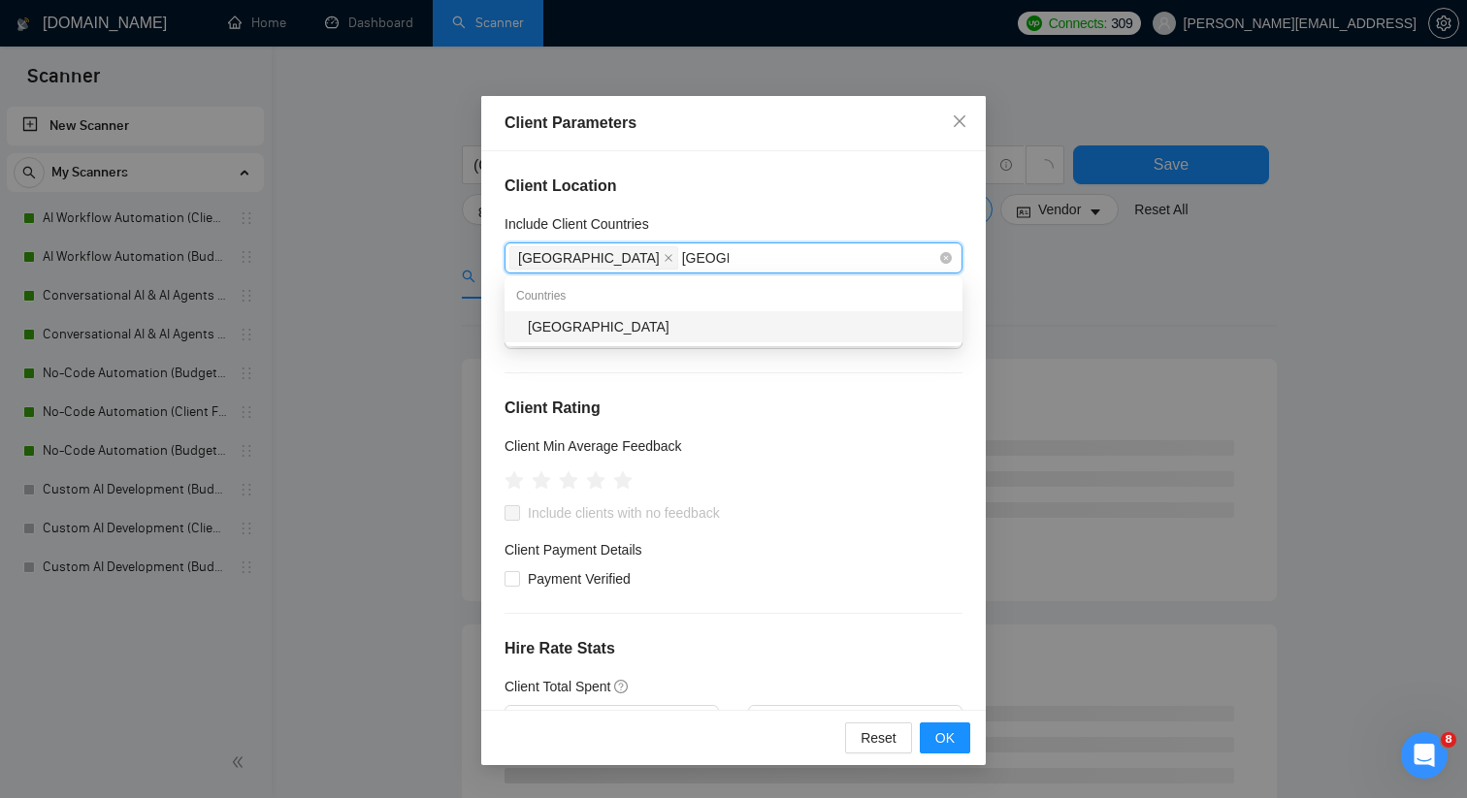
type input "[GEOGRAPHIC_DATA]"
click at [768, 326] on div "[GEOGRAPHIC_DATA]" at bounding box center [739, 326] width 423 height 21
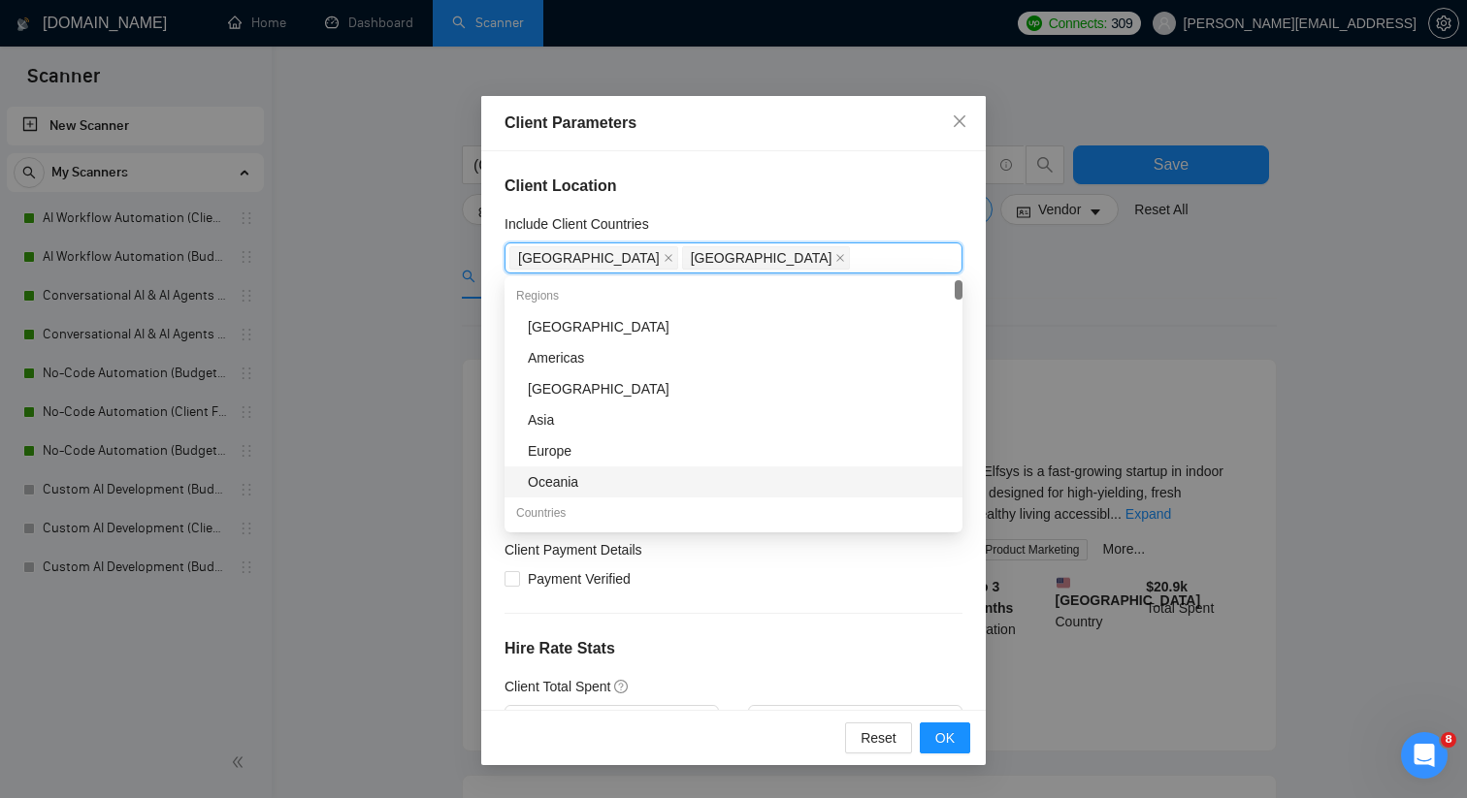
click at [949, 667] on div "Client Location Include Client Countries [GEOGRAPHIC_DATA] [GEOGRAPHIC_DATA] Ex…" at bounding box center [733, 430] width 504 height 559
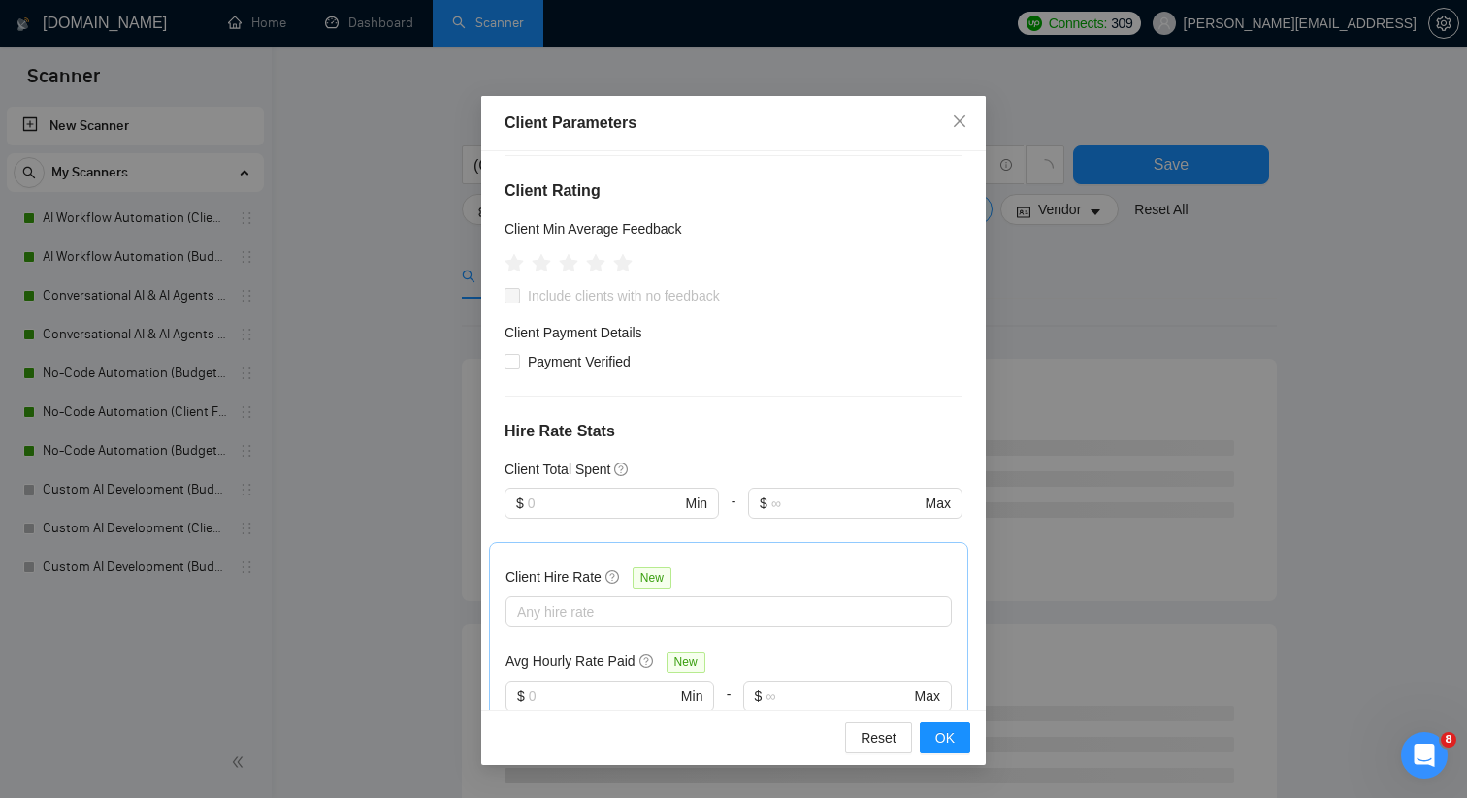
scroll to position [229, 0]
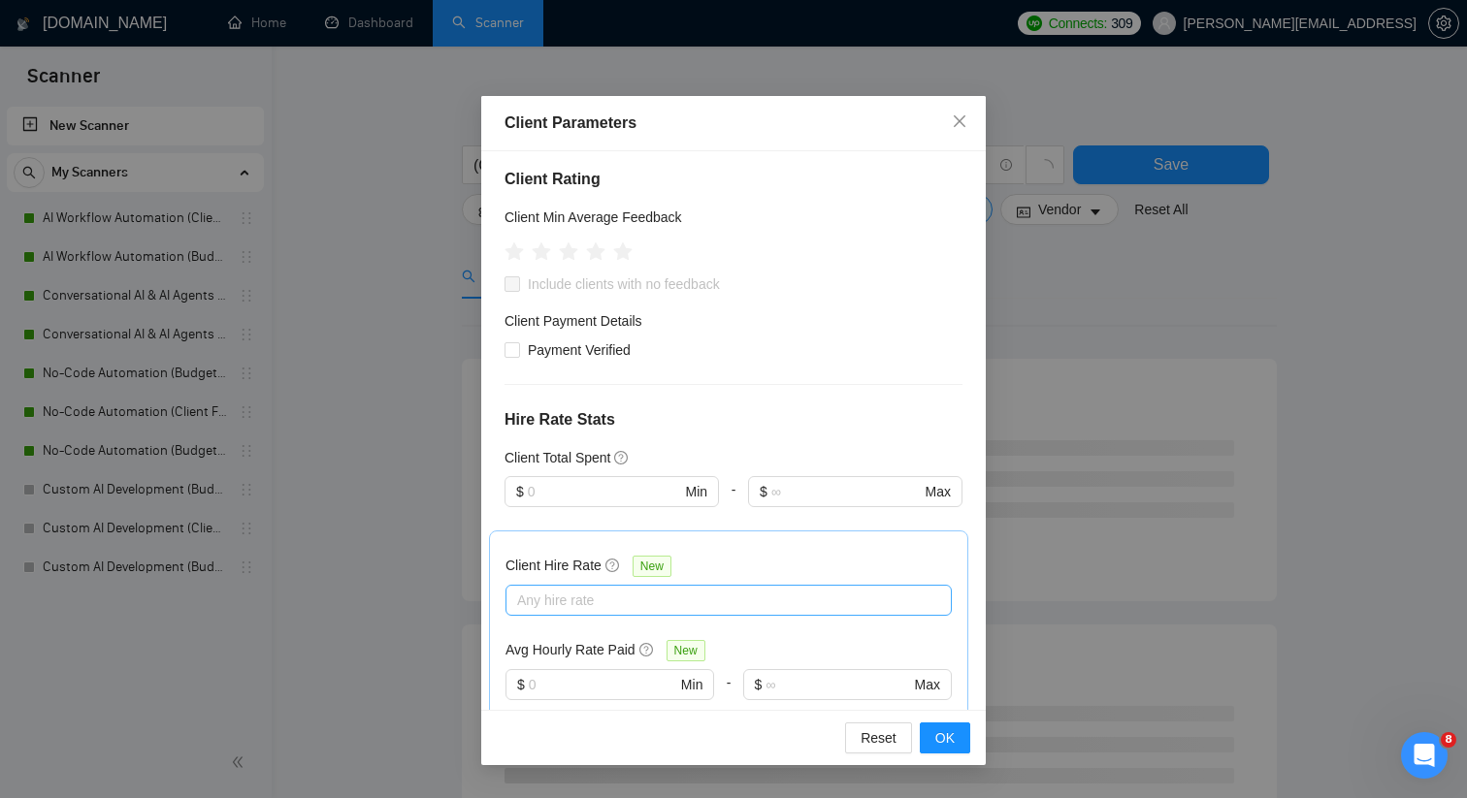
click at [816, 607] on div at bounding box center [718, 600] width 417 height 23
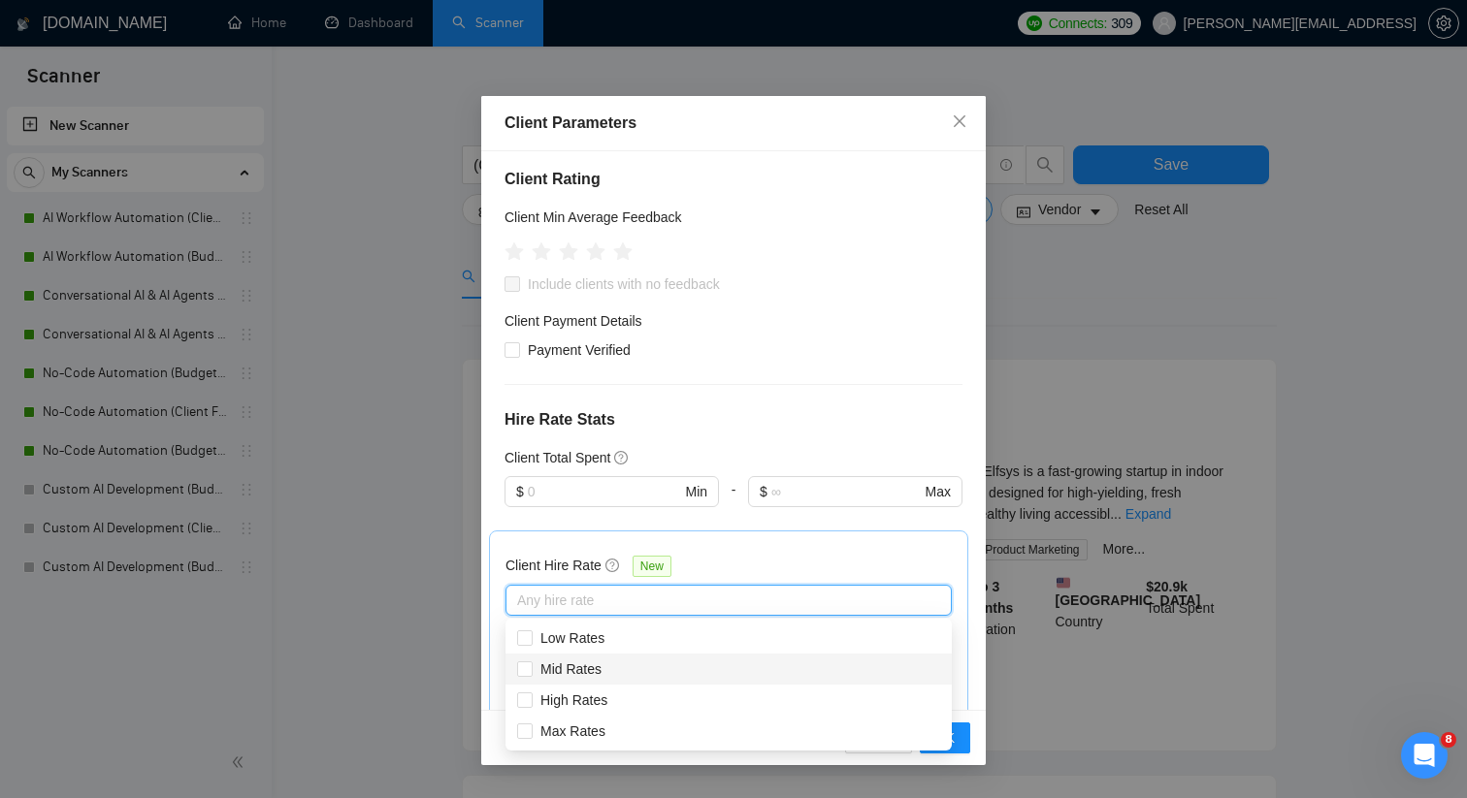
click at [650, 675] on div "Mid Rates" at bounding box center [728, 669] width 423 height 21
checkbox input "true"
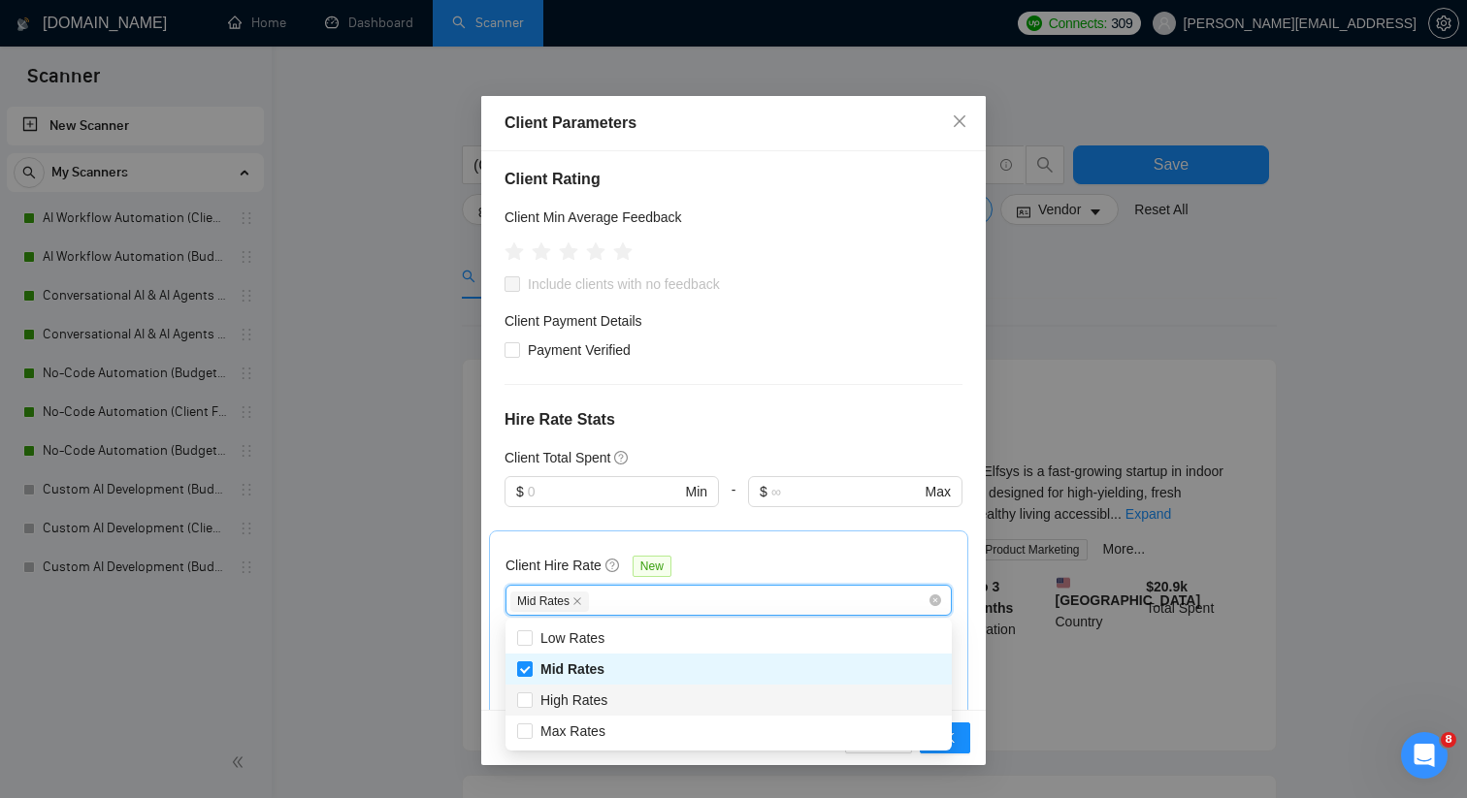
click at [650, 695] on div "High Rates" at bounding box center [728, 700] width 423 height 21
checkbox input "true"
click at [704, 661] on div "Mid Rates" at bounding box center [728, 669] width 423 height 21
checkbox input "false"
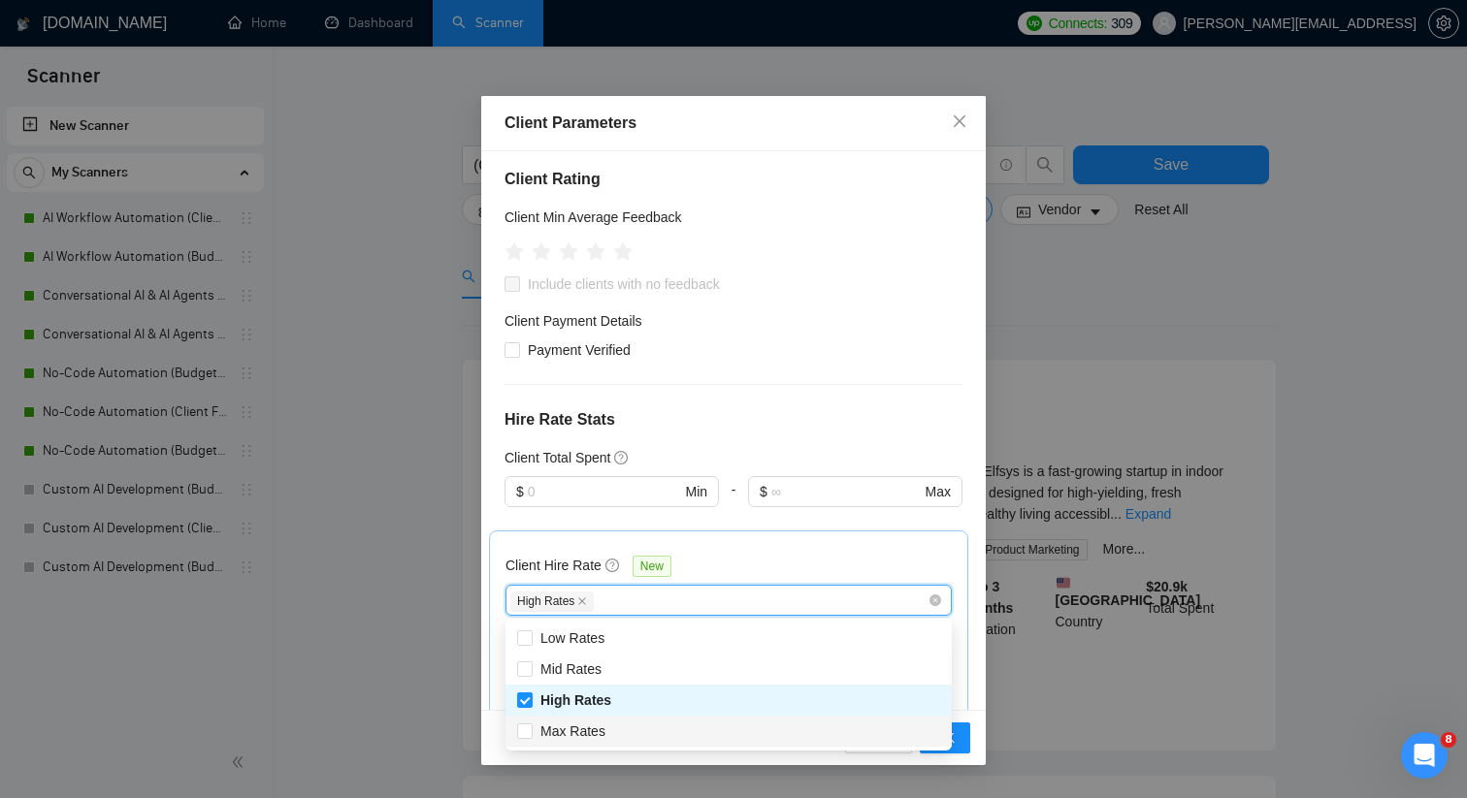
click at [701, 718] on div "Max Rates" at bounding box center [728, 731] width 446 height 31
click at [950, 729] on div "Max Rates" at bounding box center [728, 731] width 446 height 31
click at [942, 734] on div "Max Rates" at bounding box center [728, 731] width 446 height 31
checkbox input "true"
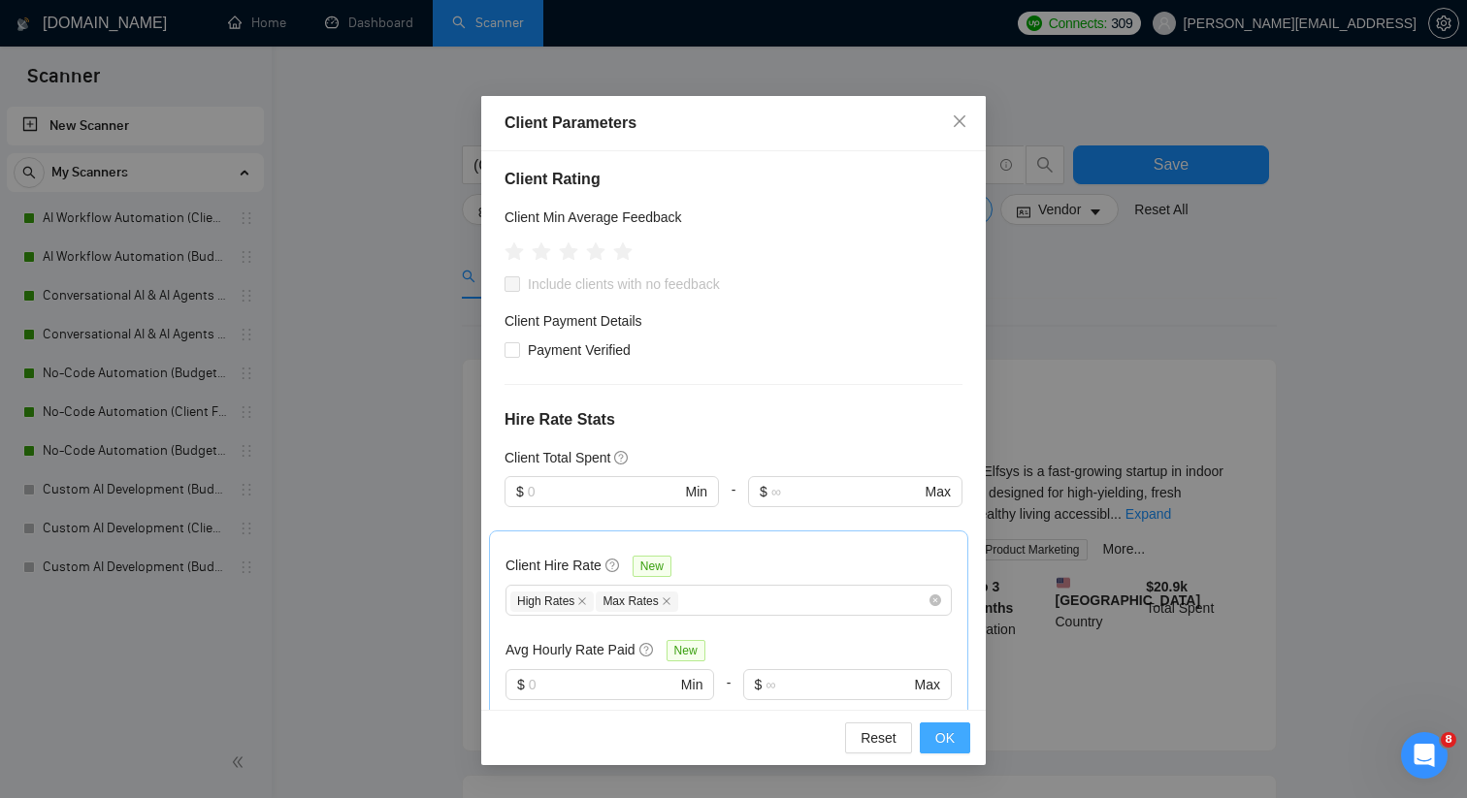
click at [959, 734] on button "OK" at bounding box center [945, 738] width 50 height 31
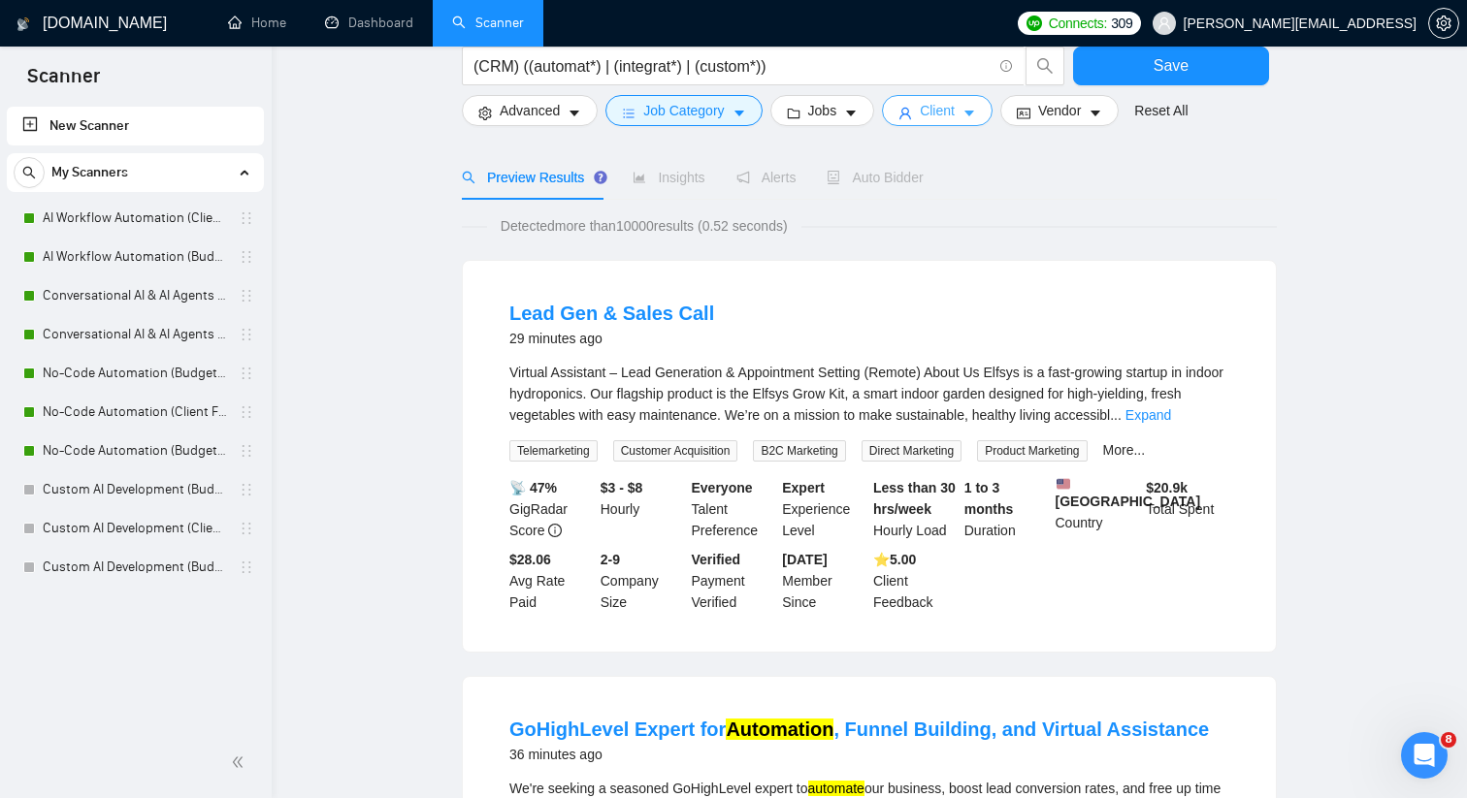
scroll to position [0, 0]
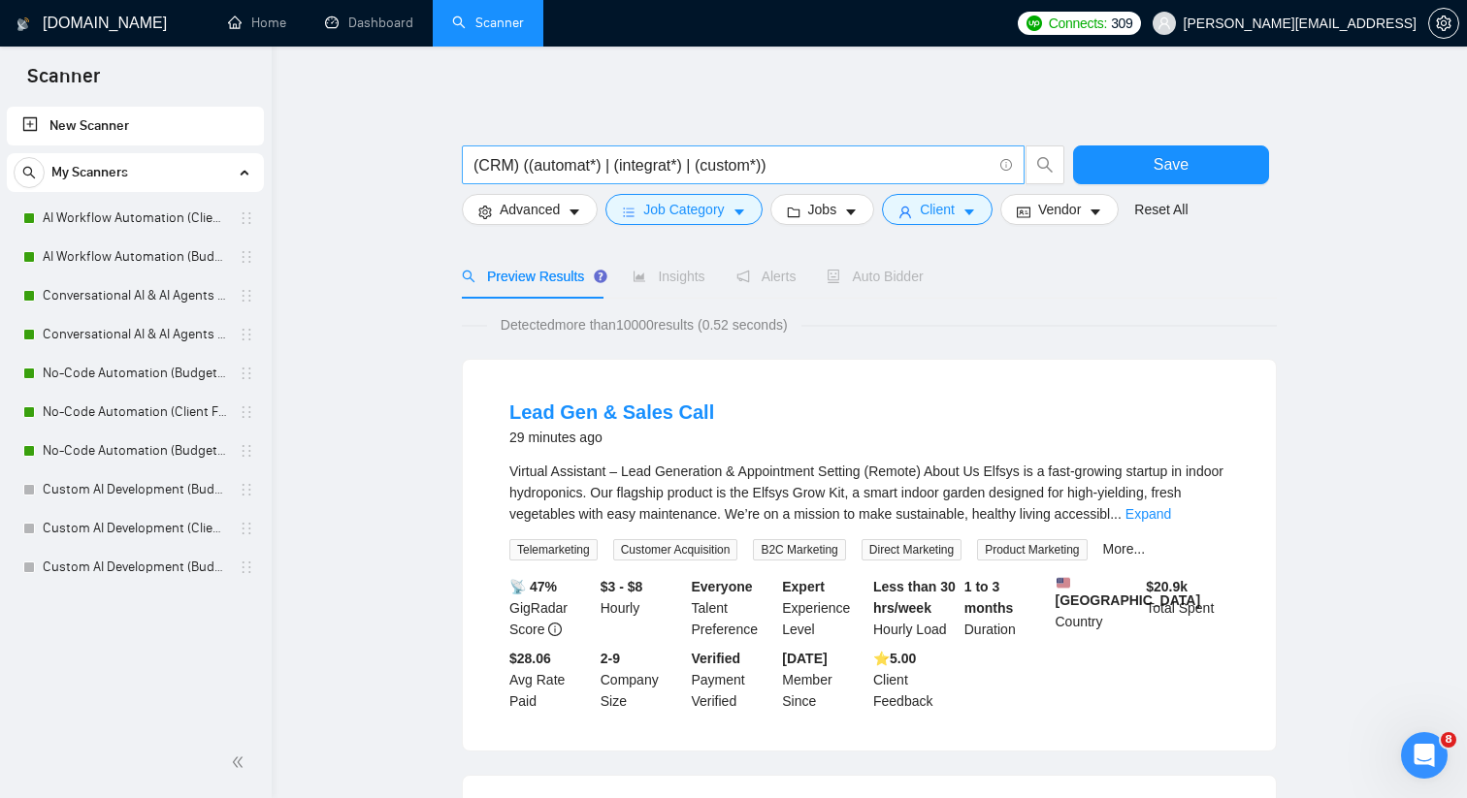
click at [477, 167] on input "(CRM) ((automat*) | (integrat*) | (custom*))" at bounding box center [732, 165] width 518 height 24
click at [477, 167] on input "(cCRM) ((automat*) | (integrat*) | (custom*))" at bounding box center [732, 165] width 518 height 24
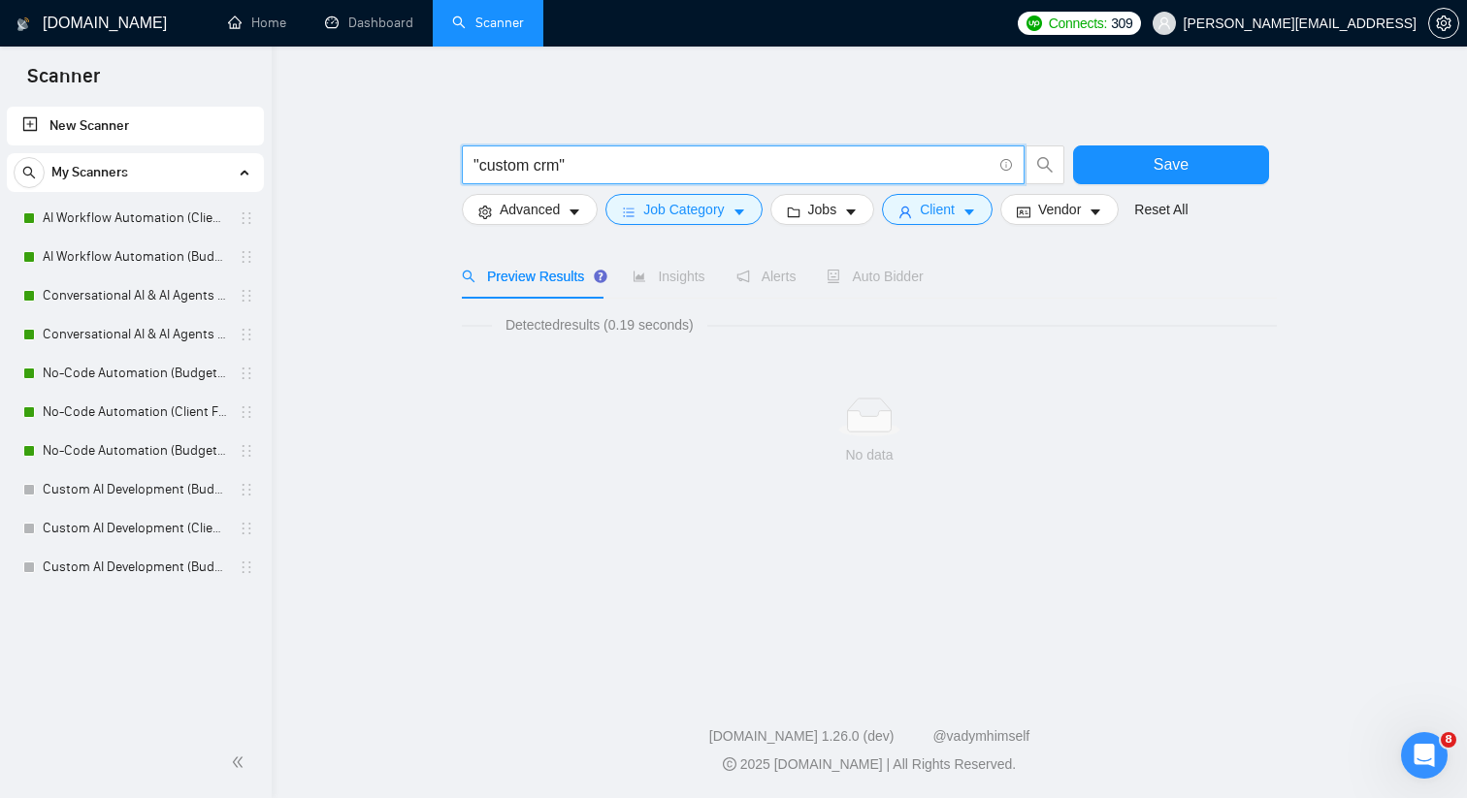
type input ""custom crm""
click at [318, 200] on main ""custom crm" Save Advanced Job Category Jobs Client Vendor Reset All Preview Re…" at bounding box center [869, 363] width 1133 height 571
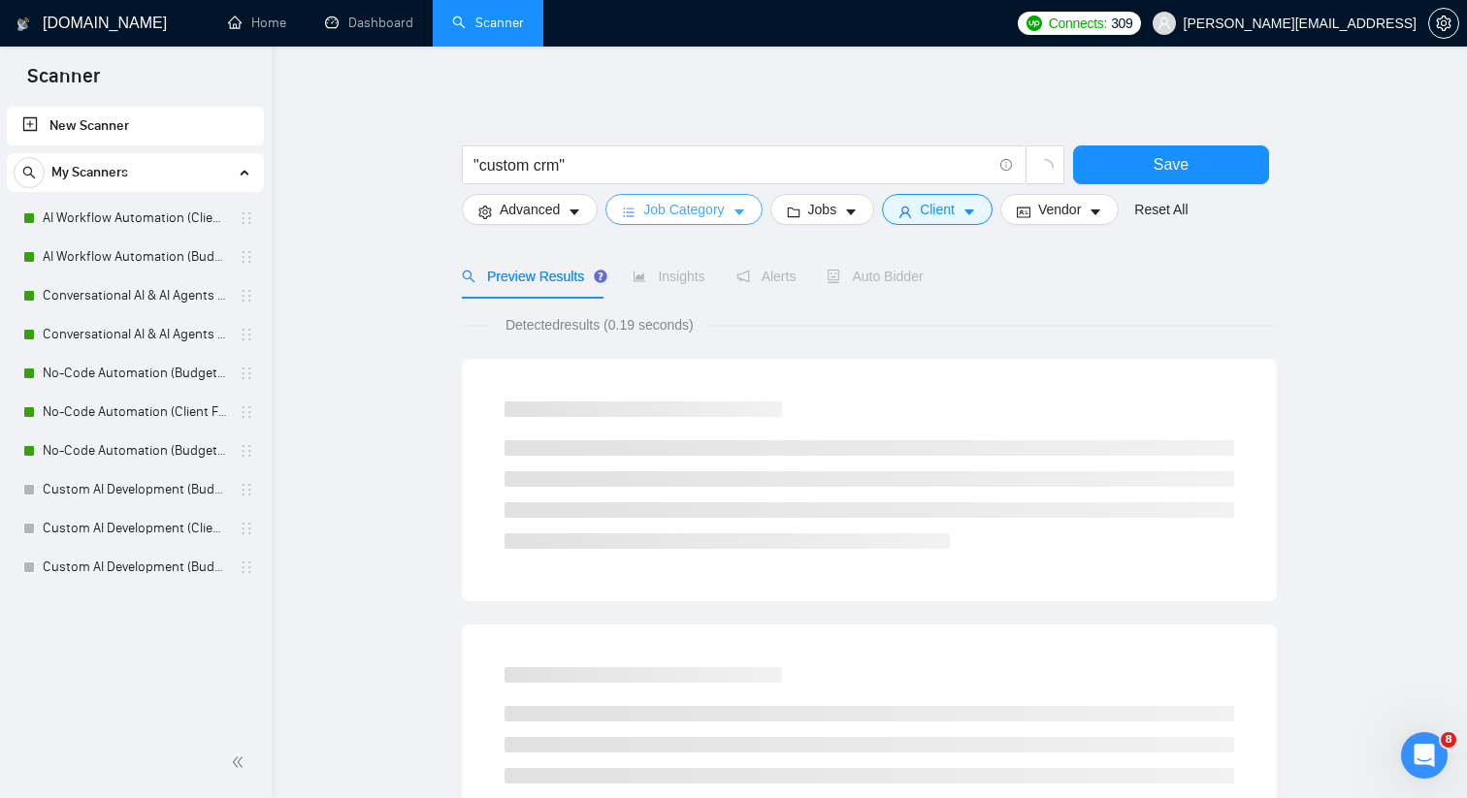
click at [731, 210] on button "Job Category" at bounding box center [683, 209] width 156 height 31
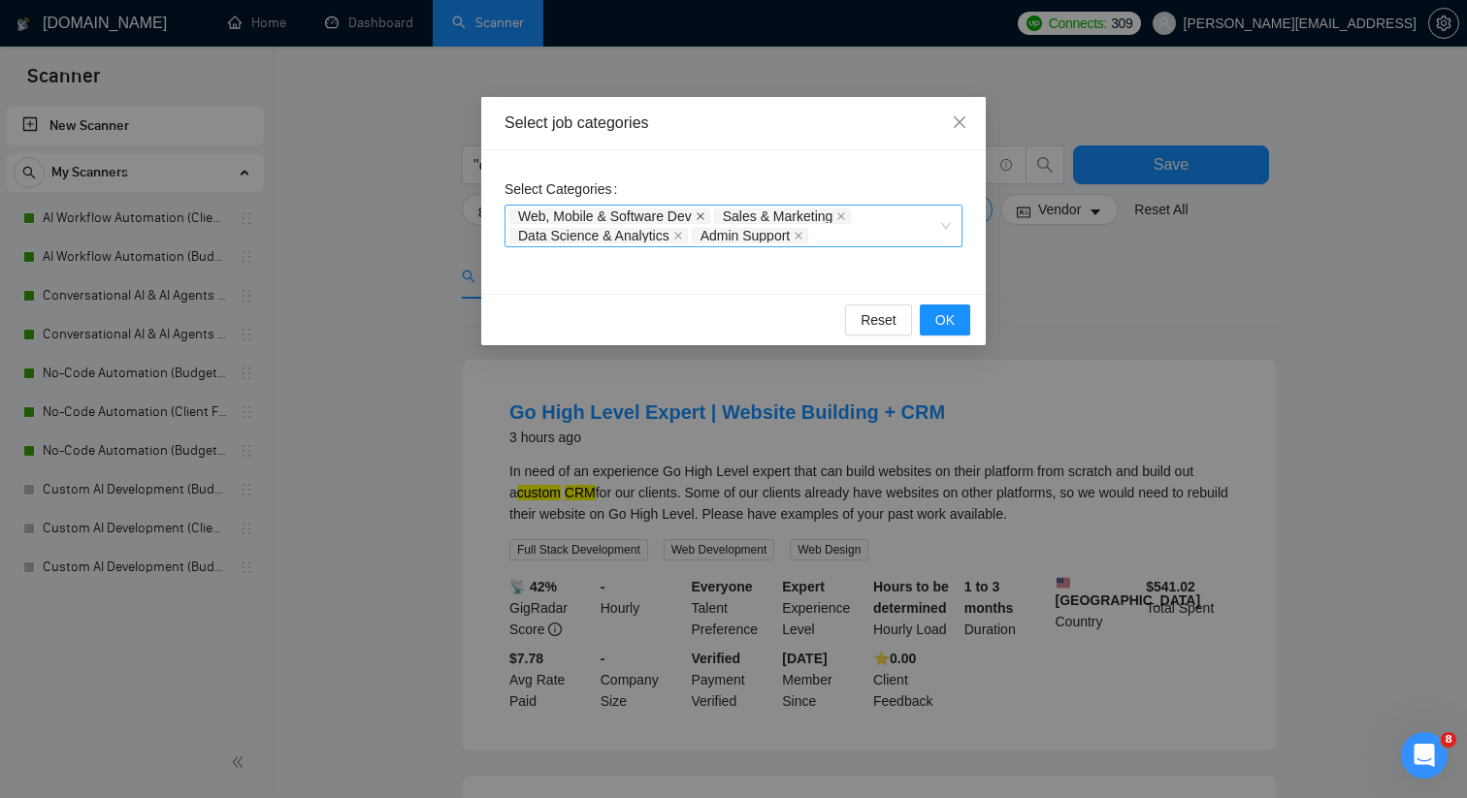
click at [705, 211] on icon "close" at bounding box center [701, 216] width 10 height 10
click at [635, 213] on icon "close" at bounding box center [638, 216] width 10 height 10
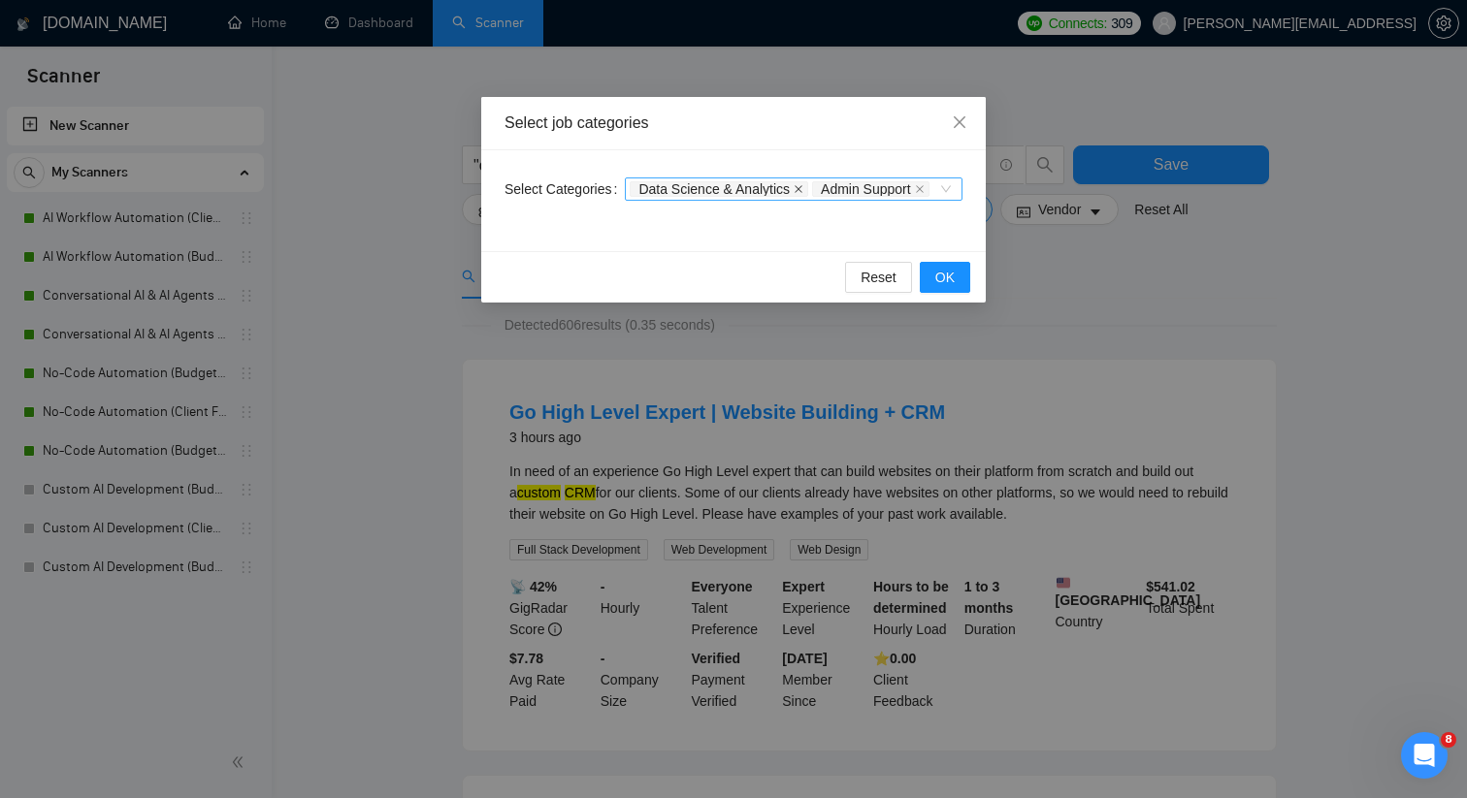
click at [795, 193] on icon "close" at bounding box center [799, 189] width 8 height 8
click at [741, 188] on icon "close" at bounding box center [737, 189] width 8 height 8
click at [955, 279] on button "OK" at bounding box center [945, 277] width 50 height 31
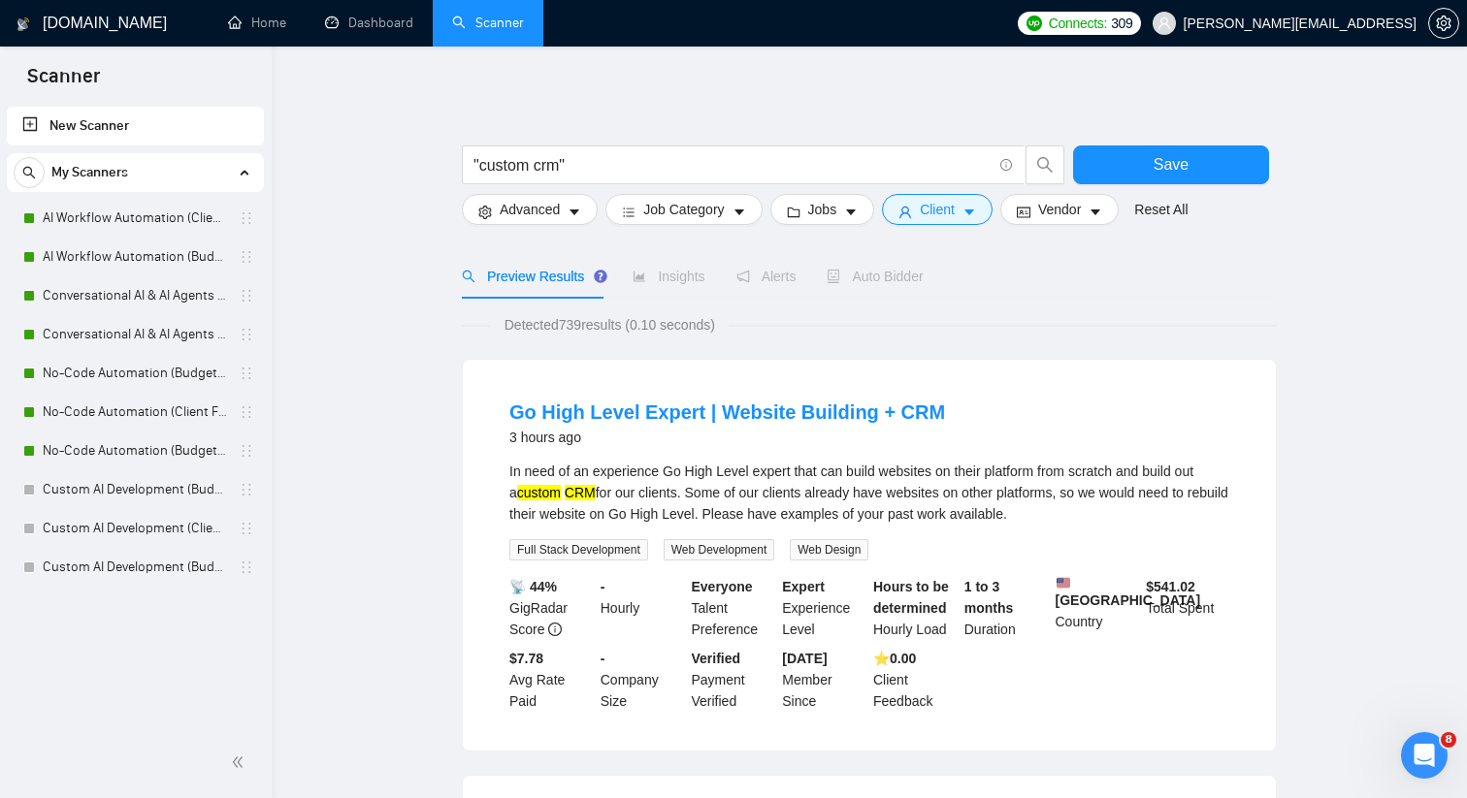
click at [676, 276] on span "Insights" at bounding box center [669, 277] width 72 height 16
click at [591, 165] on input ""custom crm"" at bounding box center [732, 165] width 518 height 24
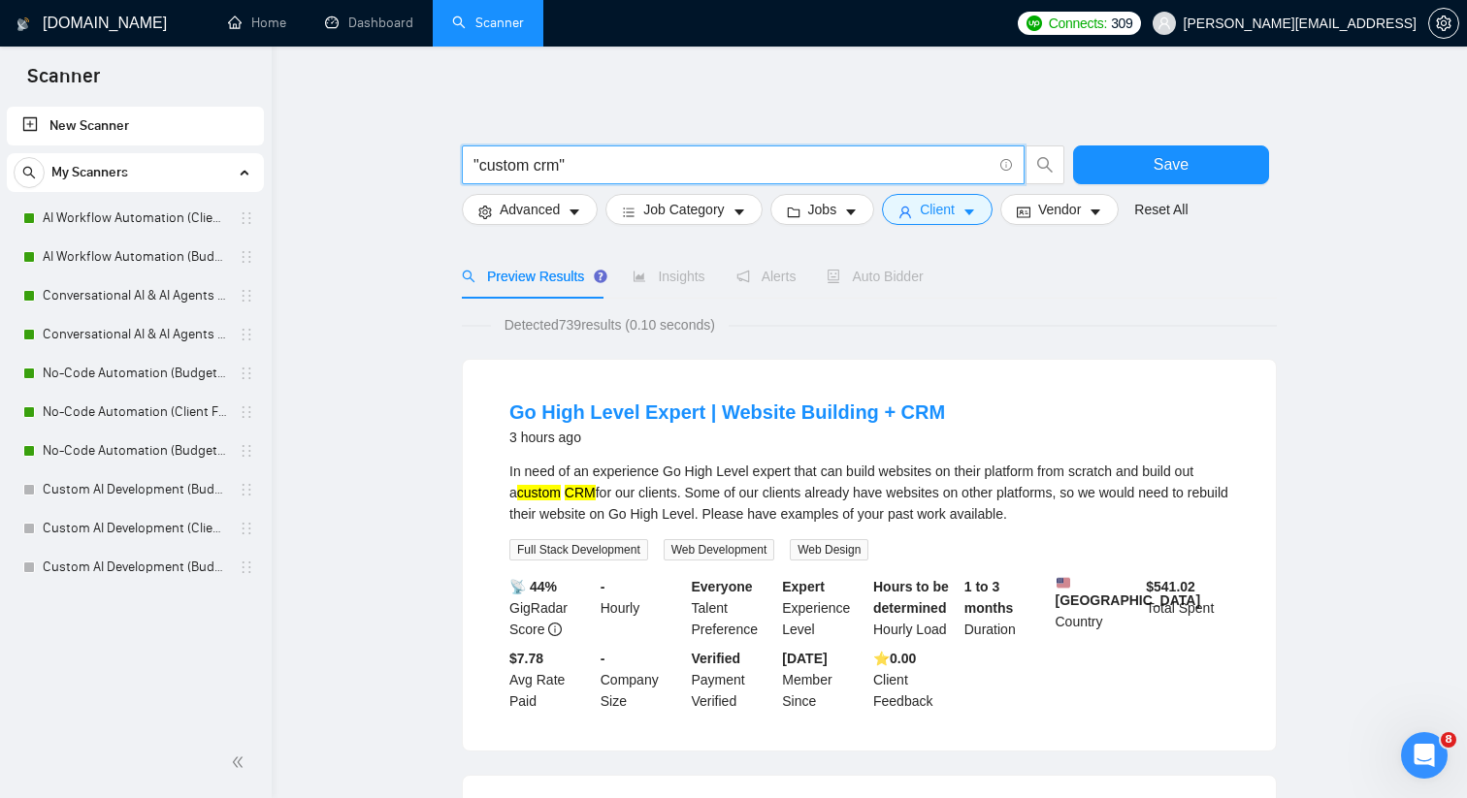
click at [591, 165] on input ""custom crm"" at bounding box center [732, 165] width 518 height 24
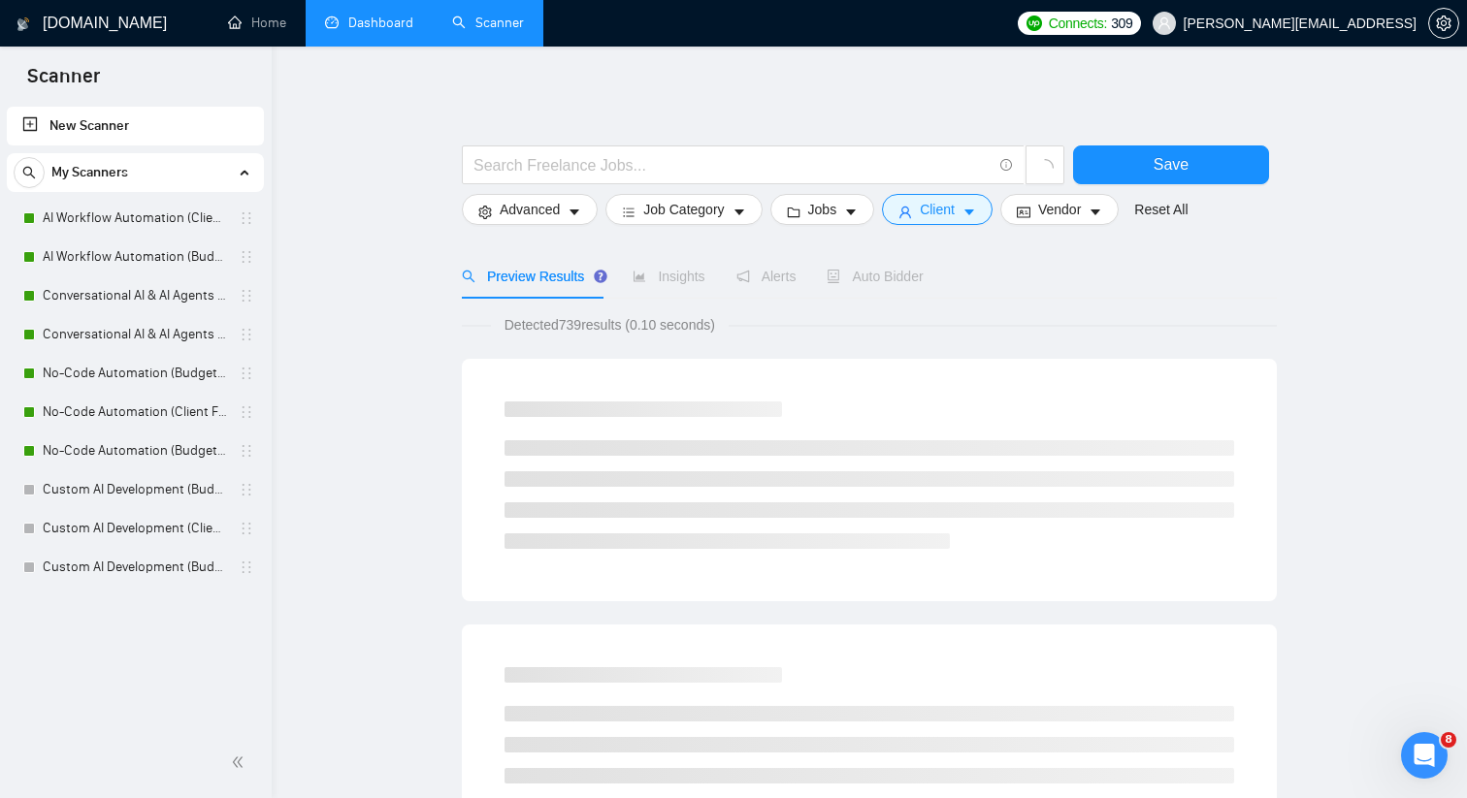
click at [363, 31] on link "Dashboard" at bounding box center [369, 23] width 88 height 16
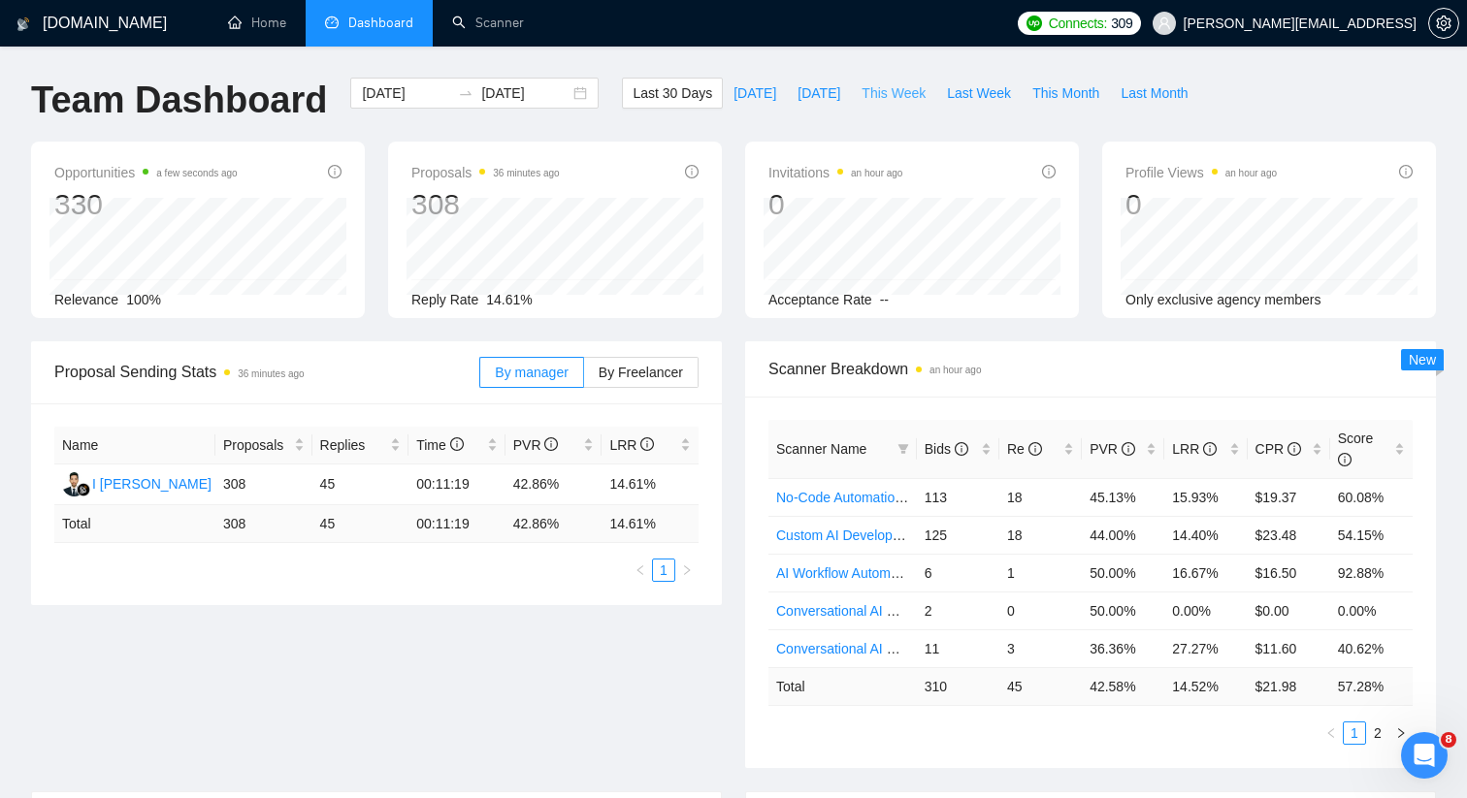
click at [879, 95] on span "This Week" at bounding box center [893, 92] width 64 height 21
type input "[DATE]"
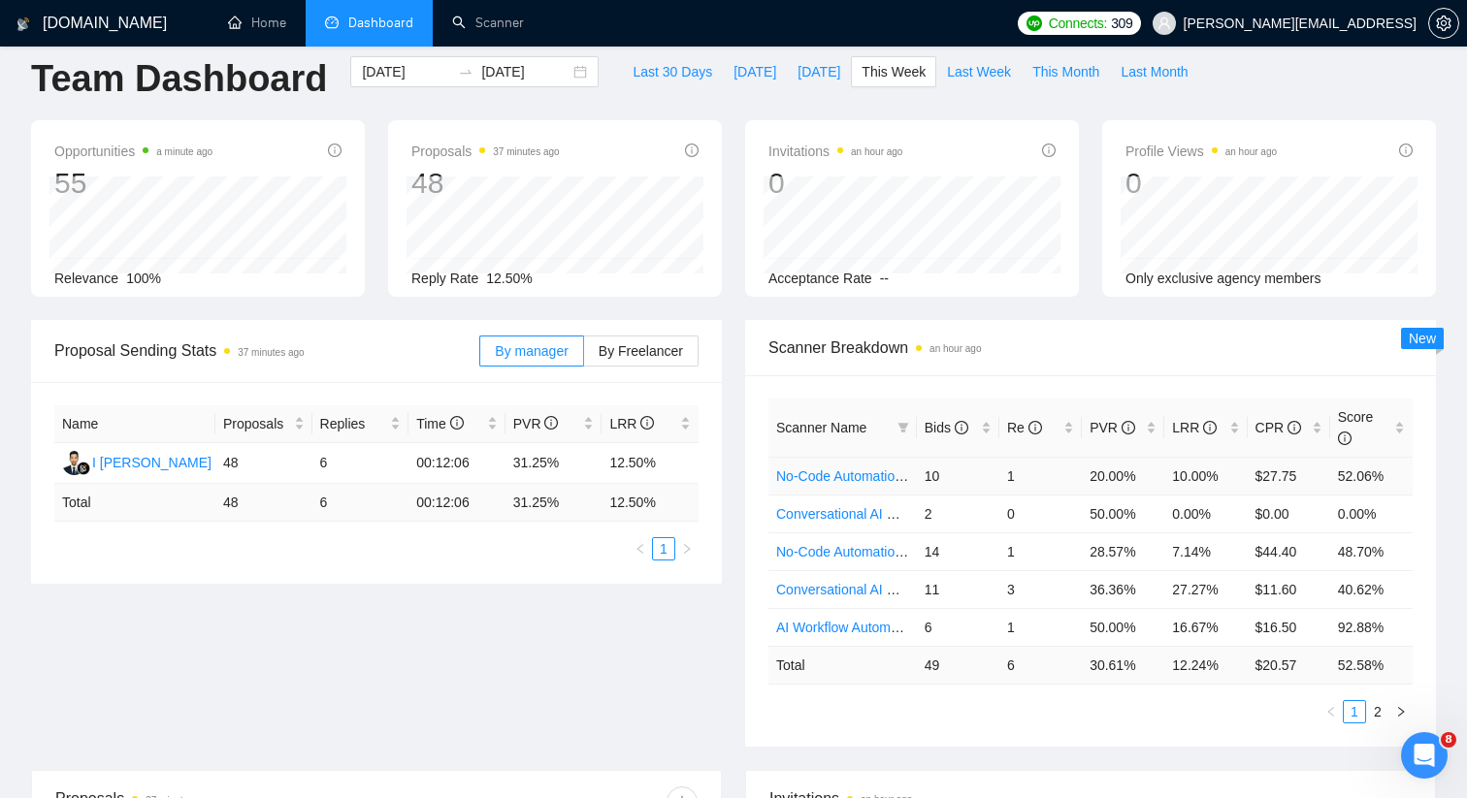
scroll to position [25, 0]
